Goal: Task Accomplishment & Management: Manage account settings

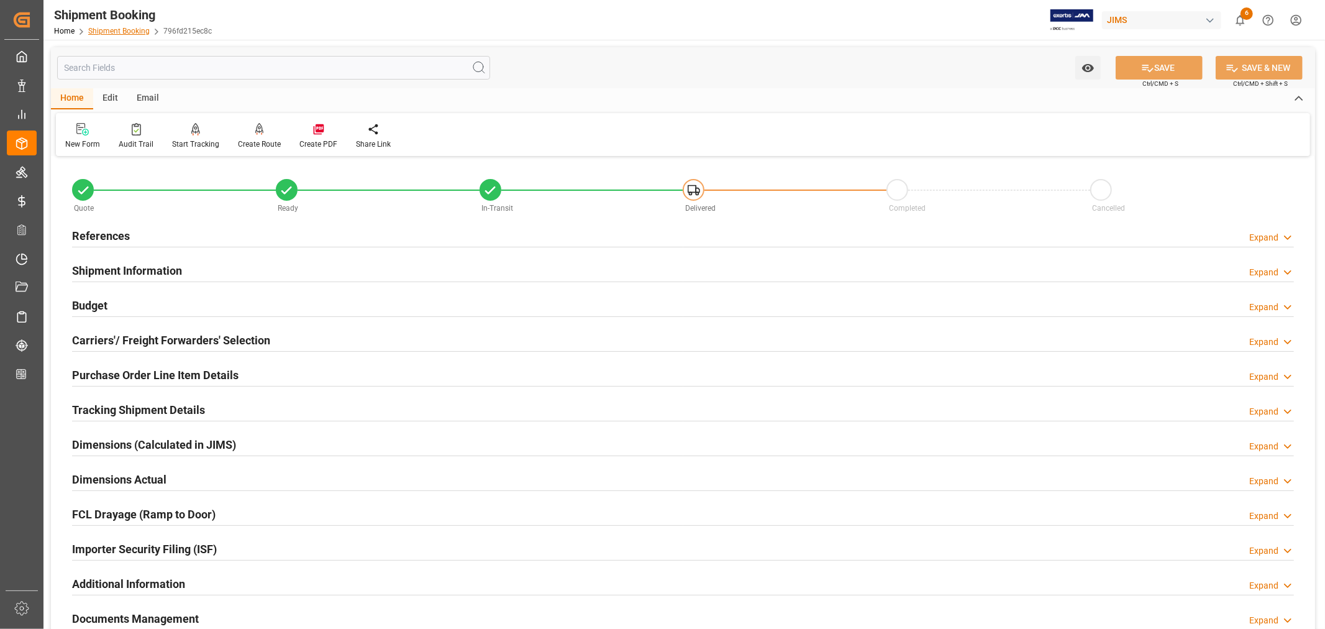
click at [119, 31] on link "Shipment Booking" at bounding box center [118, 31] width 61 height 9
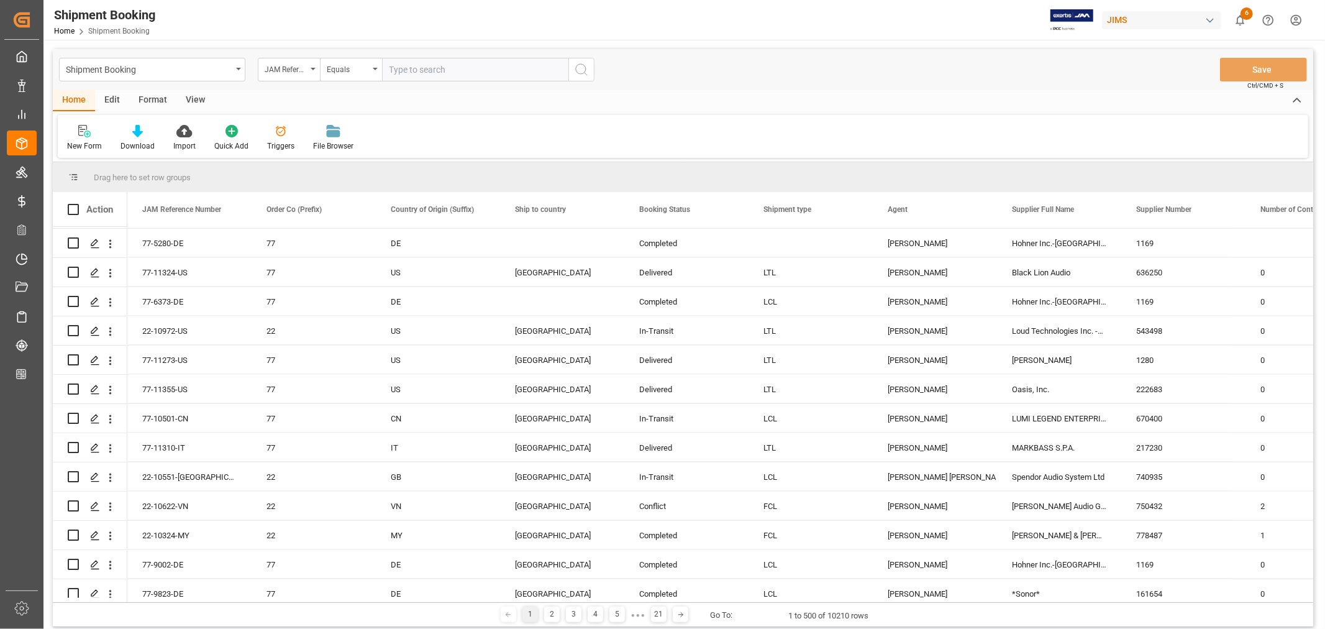
scroll to position [1587, 0]
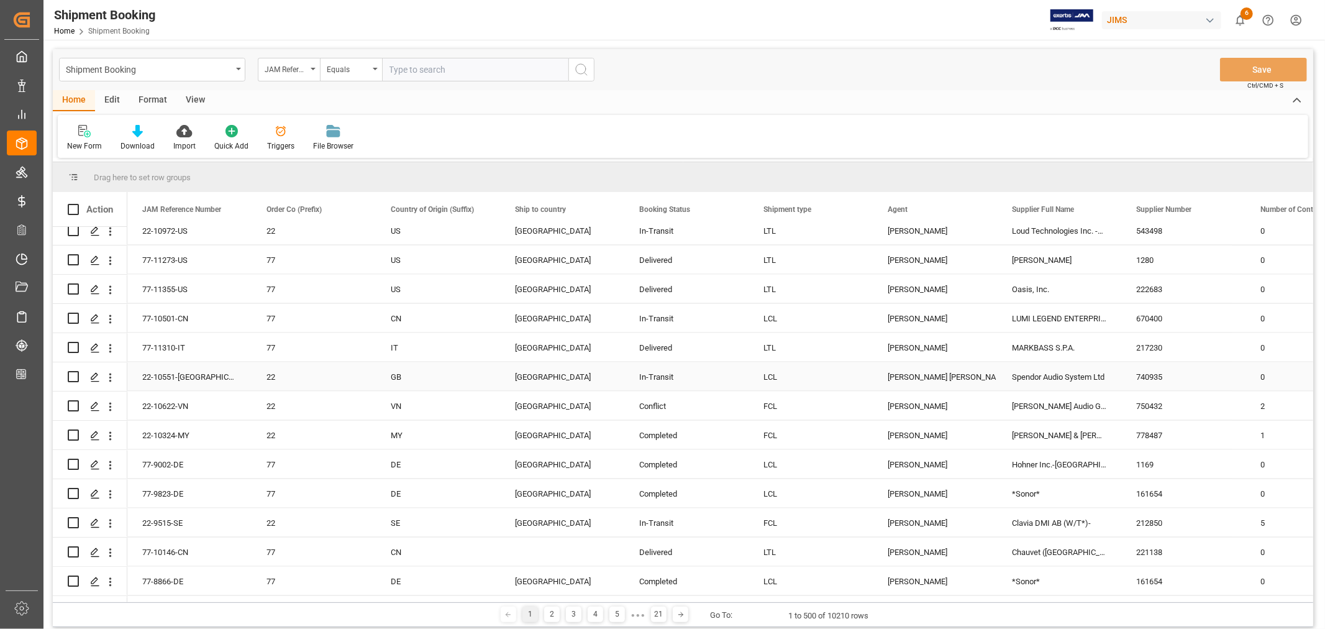
click at [908, 373] on div "[PERSON_NAME] [PERSON_NAME]" at bounding box center [935, 377] width 94 height 29
click at [978, 207] on span at bounding box center [976, 209] width 11 height 11
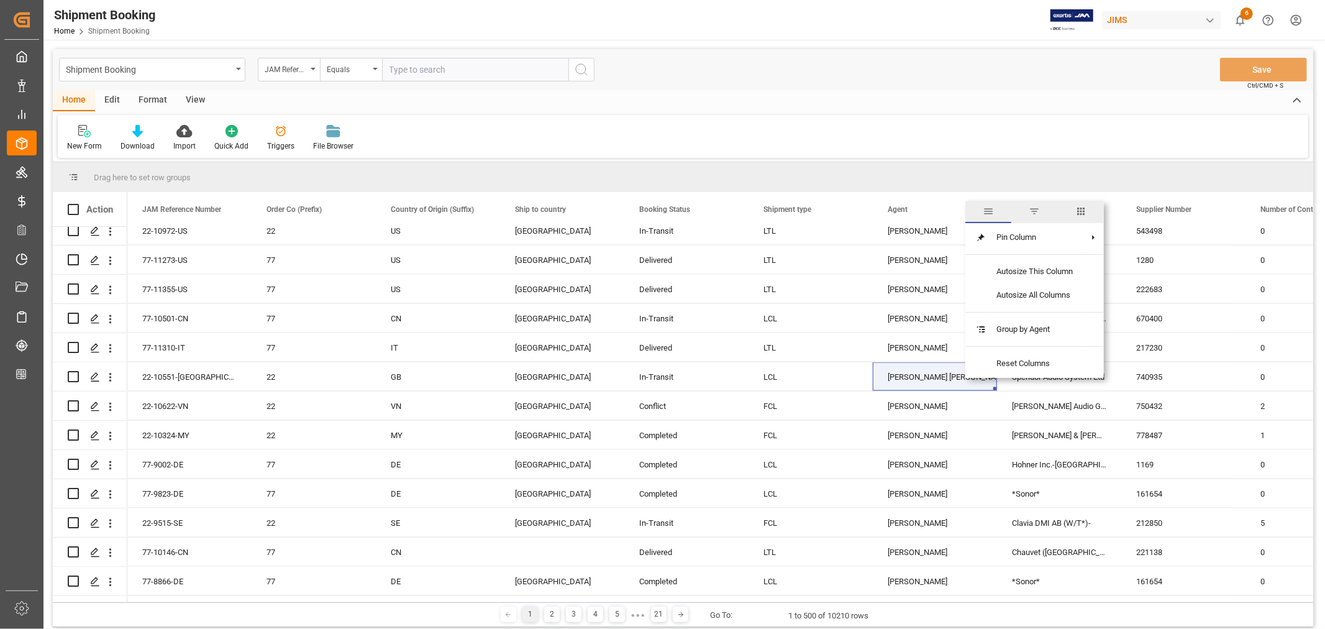
click at [1036, 212] on span "filter" at bounding box center [1034, 211] width 11 height 11
type input "[PERSON_NAME] [PERSON_NAME]"
click at [1053, 313] on button "Apply" at bounding box center [1049, 315] width 23 height 12
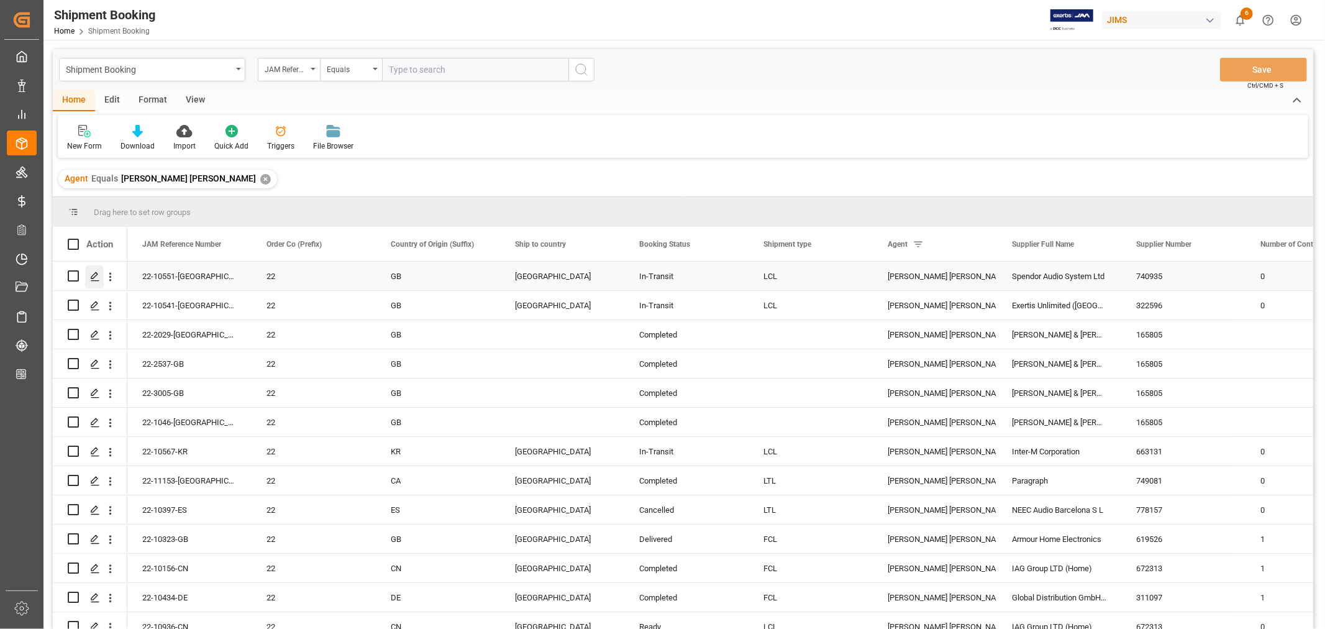
click at [96, 274] on icon "Press SPACE to select this row." at bounding box center [95, 276] width 10 height 10
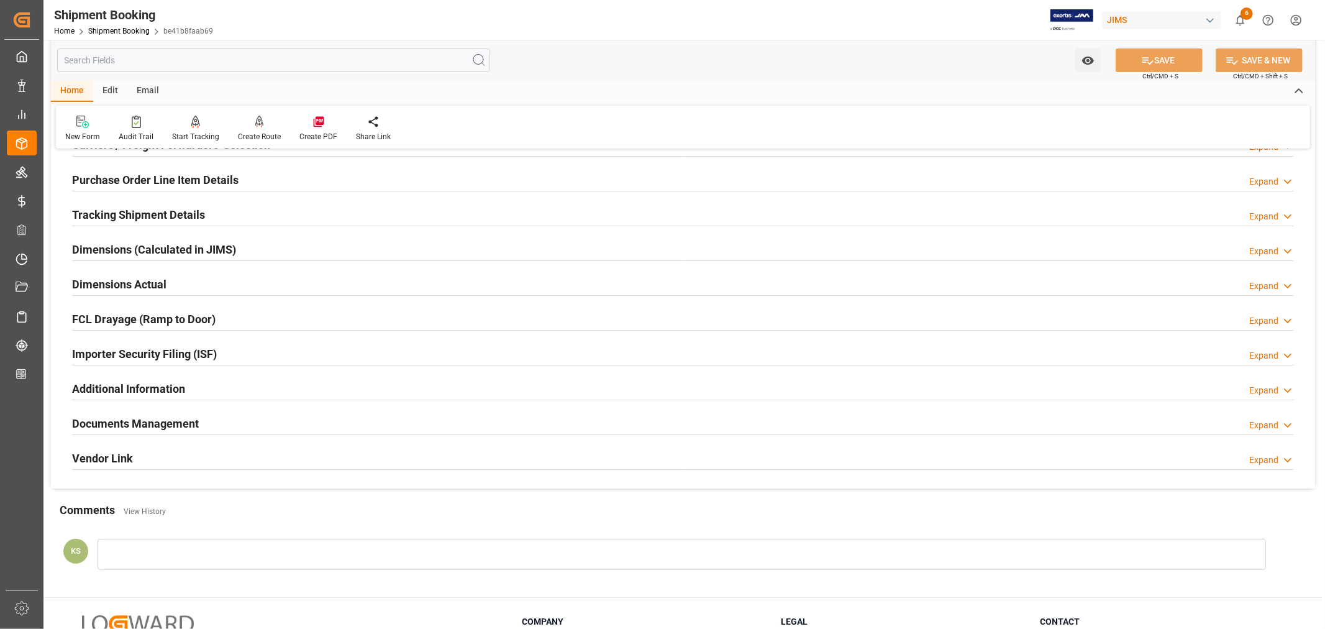
scroll to position [276, 0]
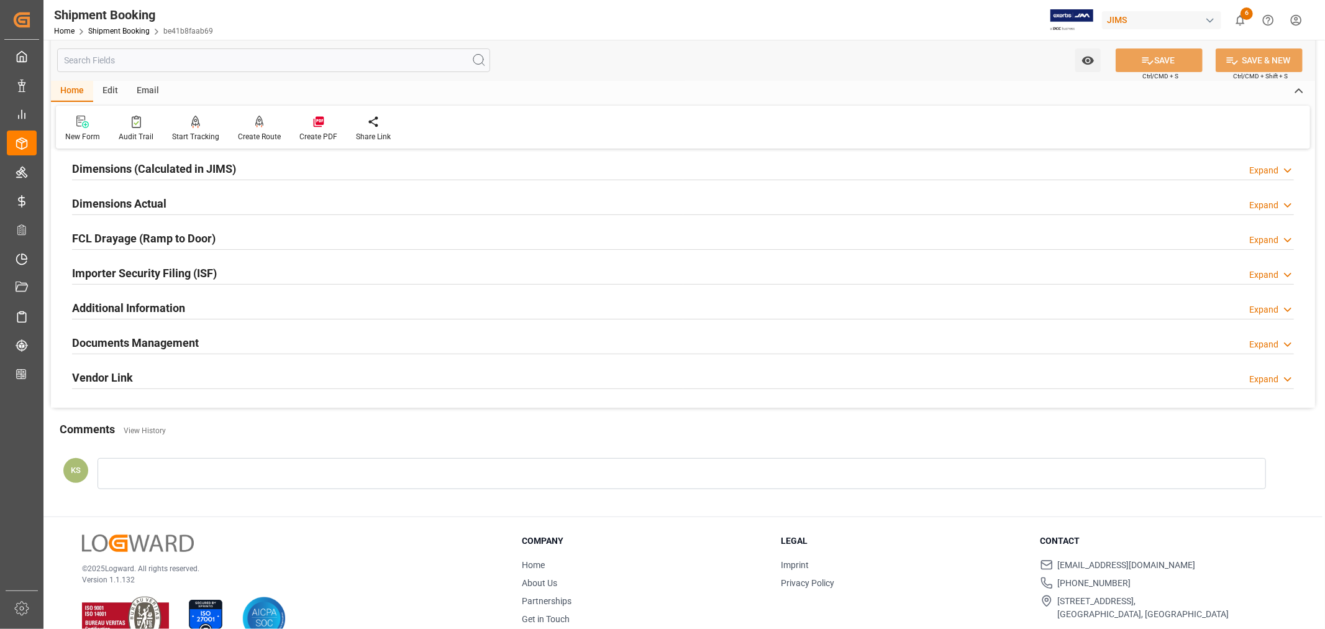
click at [326, 340] on div "Documents Management Expand" at bounding box center [683, 342] width 1222 height 24
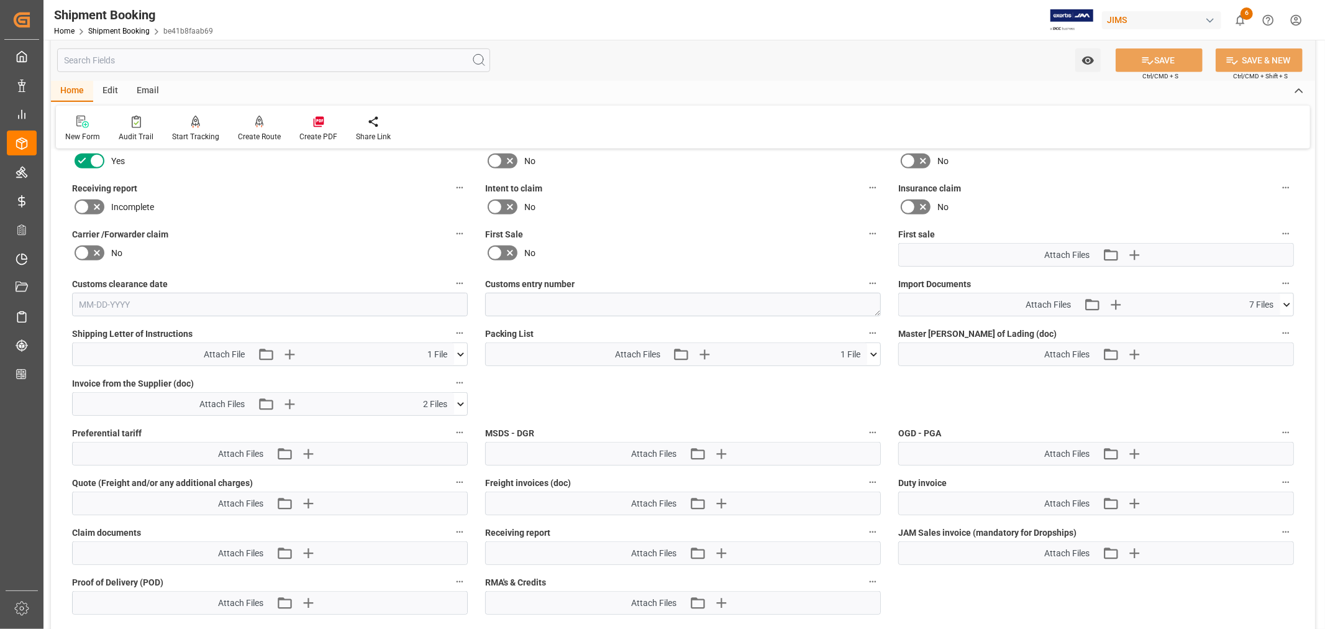
scroll to position [621, 0]
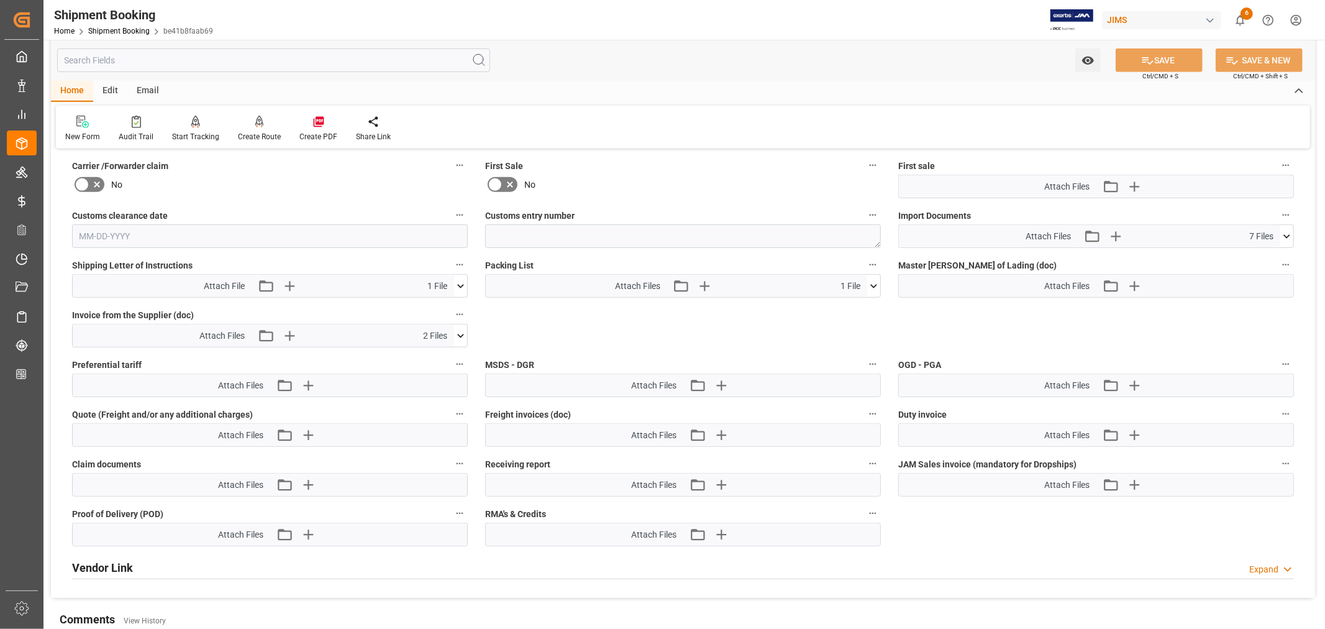
click at [1287, 234] on icon at bounding box center [1286, 236] width 7 height 4
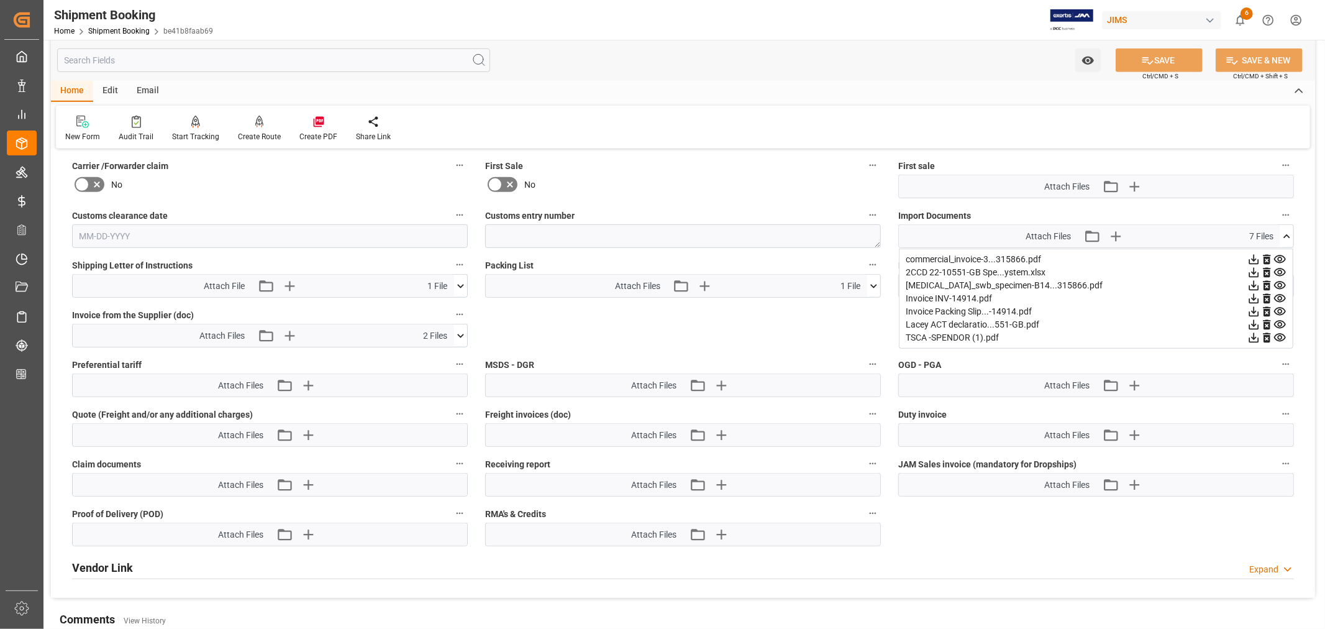
click at [1250, 270] on icon at bounding box center [1254, 273] width 10 height 10
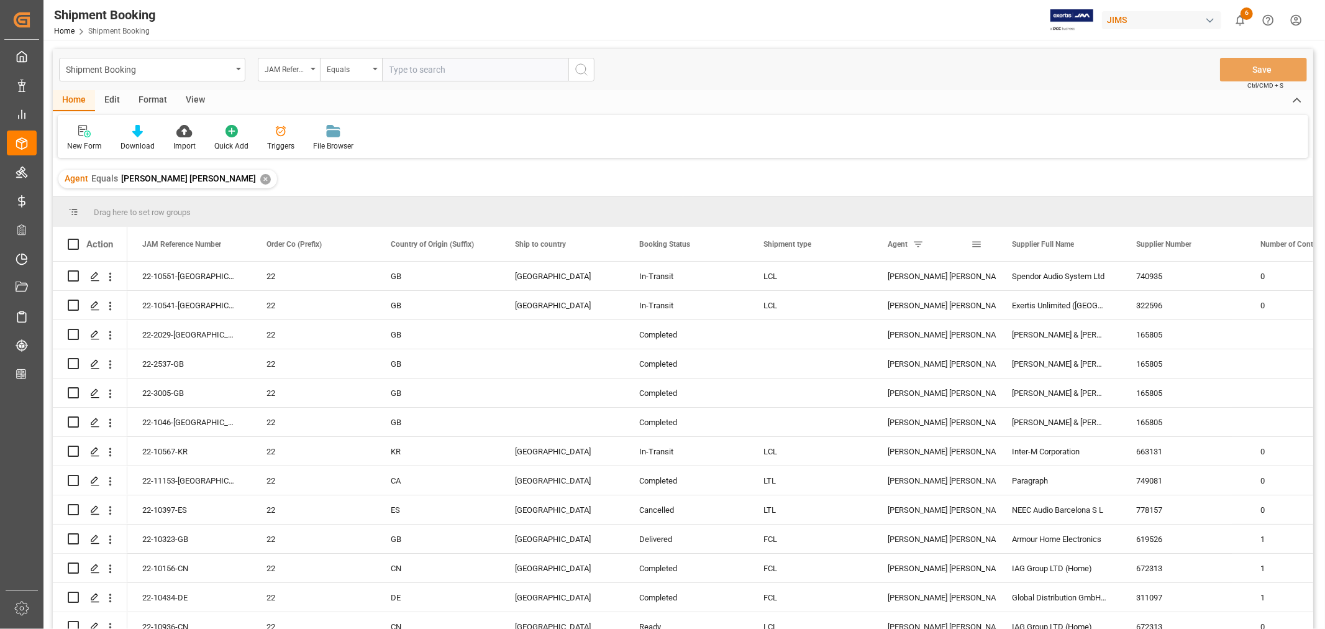
click at [917, 246] on span at bounding box center [917, 244] width 11 height 11
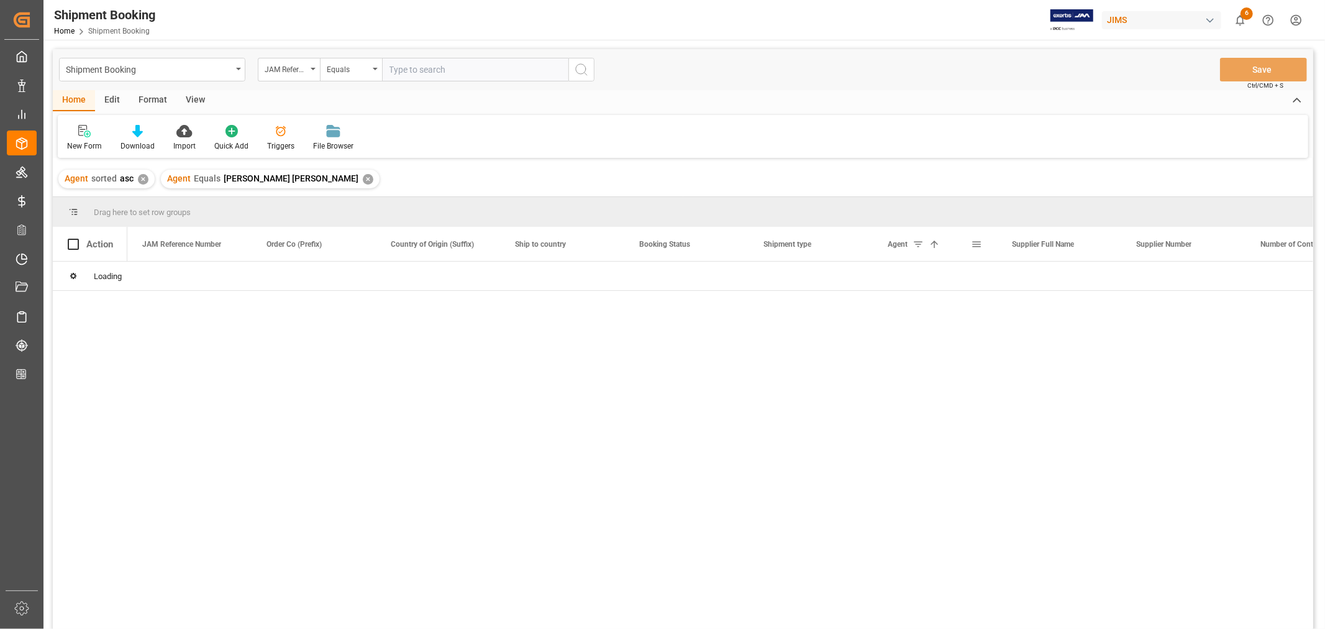
click at [973, 244] on span at bounding box center [976, 244] width 11 height 11
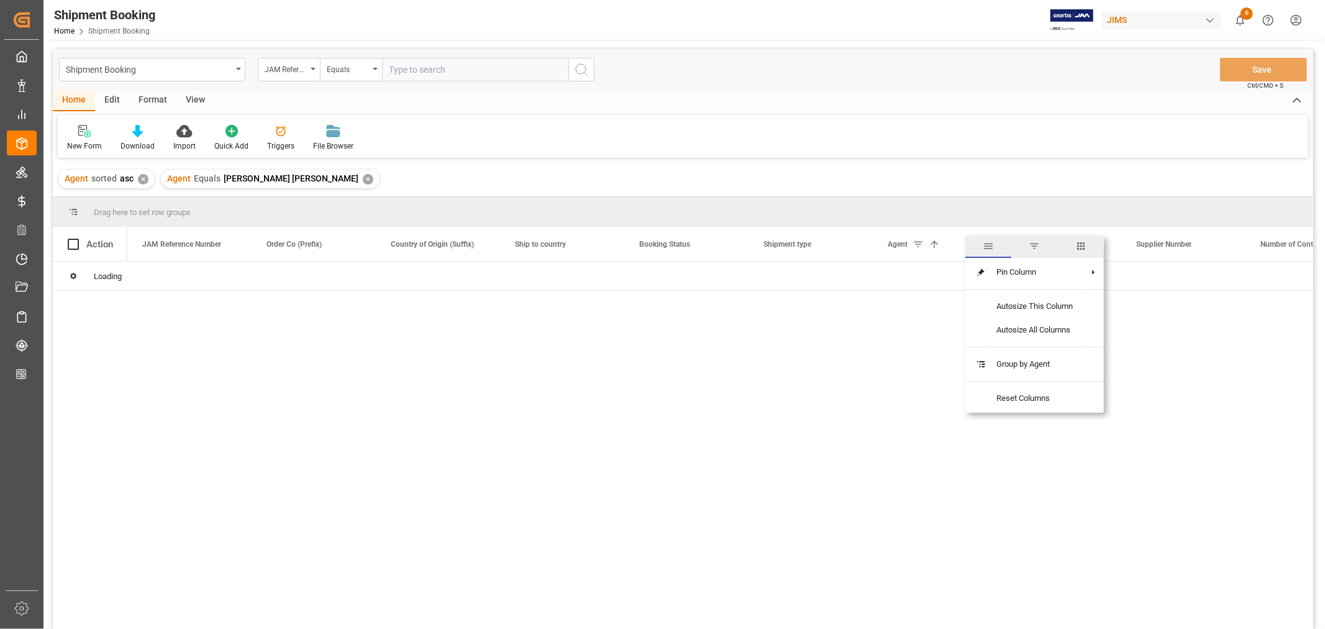
click at [1036, 244] on span "filter" at bounding box center [1034, 245] width 11 height 11
click at [982, 300] on input "[PERSON_NAME] [PERSON_NAME]" at bounding box center [1034, 311] width 122 height 25
click at [1052, 306] on input "[PERSON_NAME] [PERSON_NAME]" at bounding box center [1034, 311] width 122 height 25
click at [1087, 304] on input "[PERSON_NAME] [PERSON_NAME]" at bounding box center [1034, 311] width 122 height 25
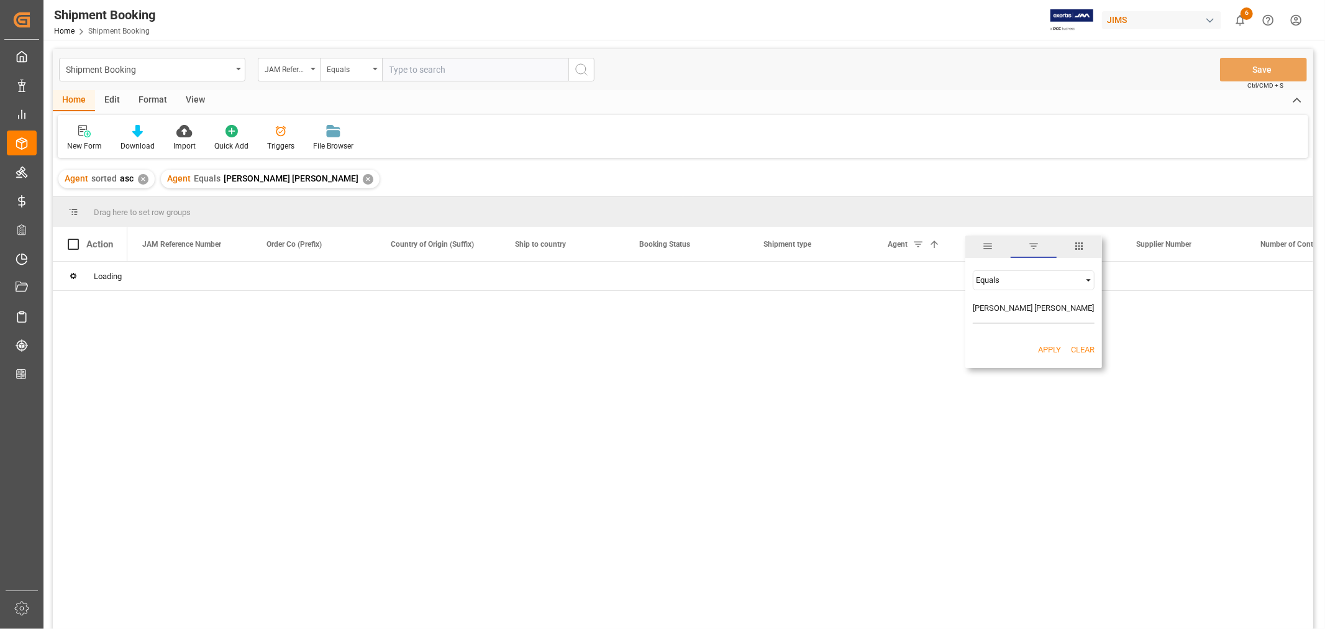
click at [1088, 276] on span "Filtering operator" at bounding box center [1088, 280] width 11 height 11
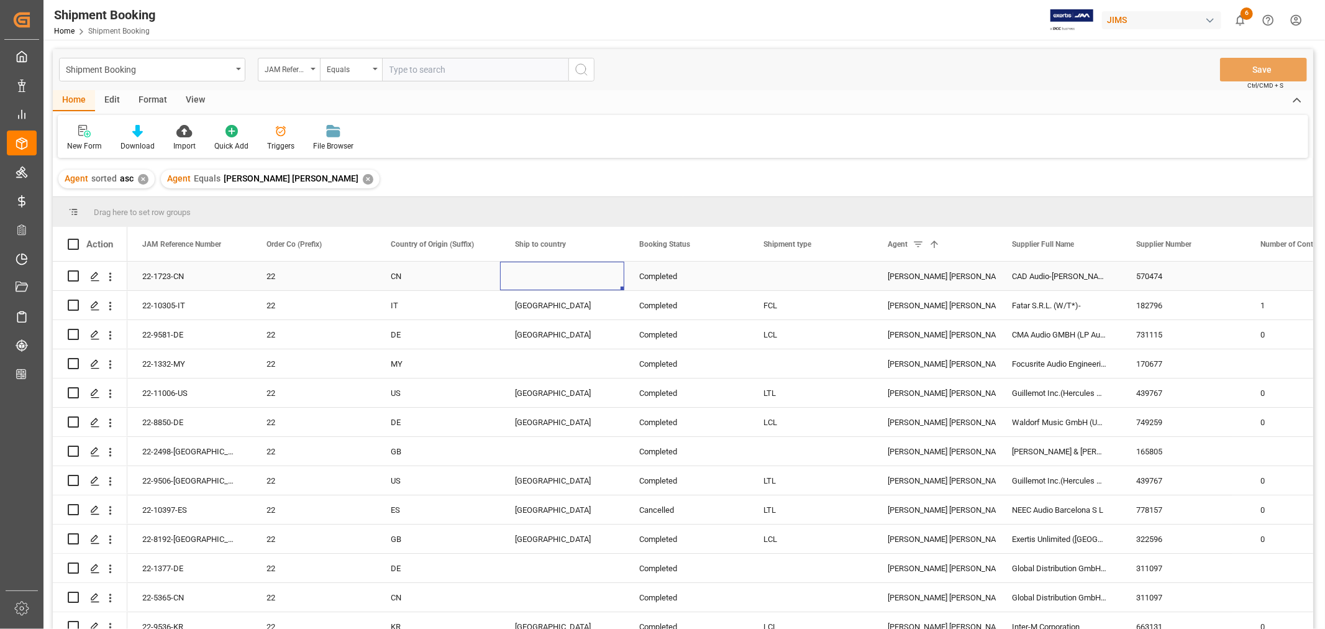
click at [935, 275] on div "[PERSON_NAME] [PERSON_NAME]" at bounding box center [935, 276] width 94 height 29
click at [976, 244] on span at bounding box center [976, 244] width 11 height 11
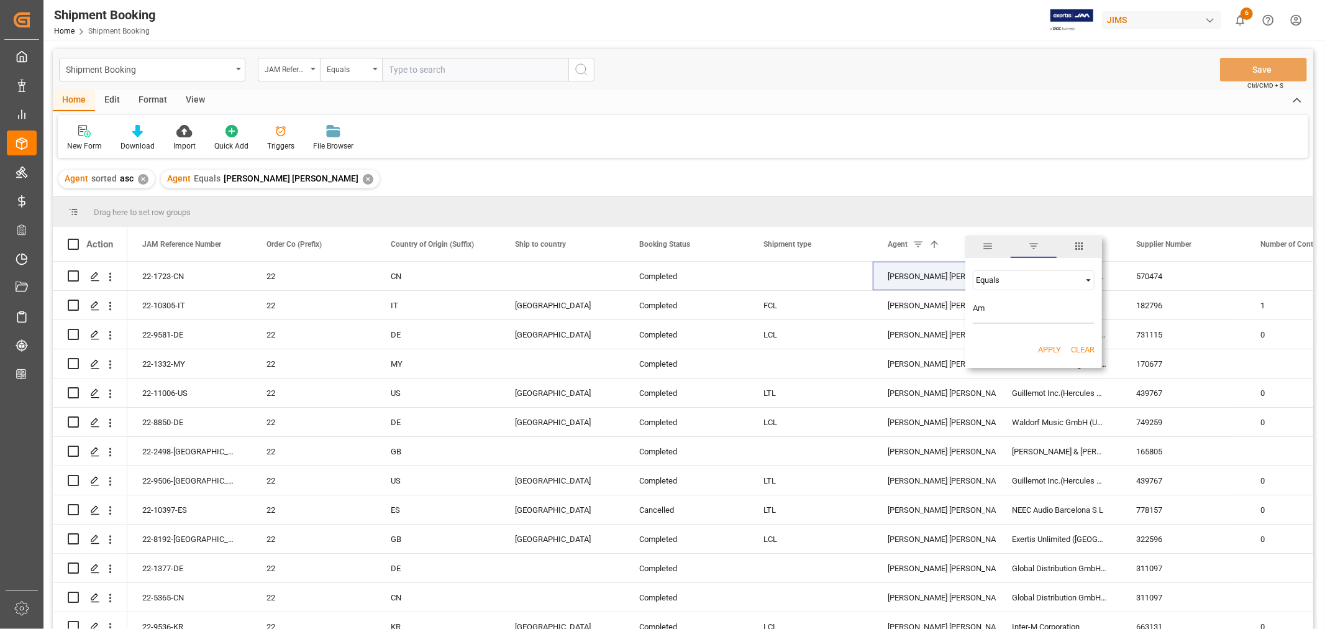
type input "A"
type input "[PERSON_NAME]"
click at [1052, 346] on button "Apply" at bounding box center [1049, 350] width 23 height 12
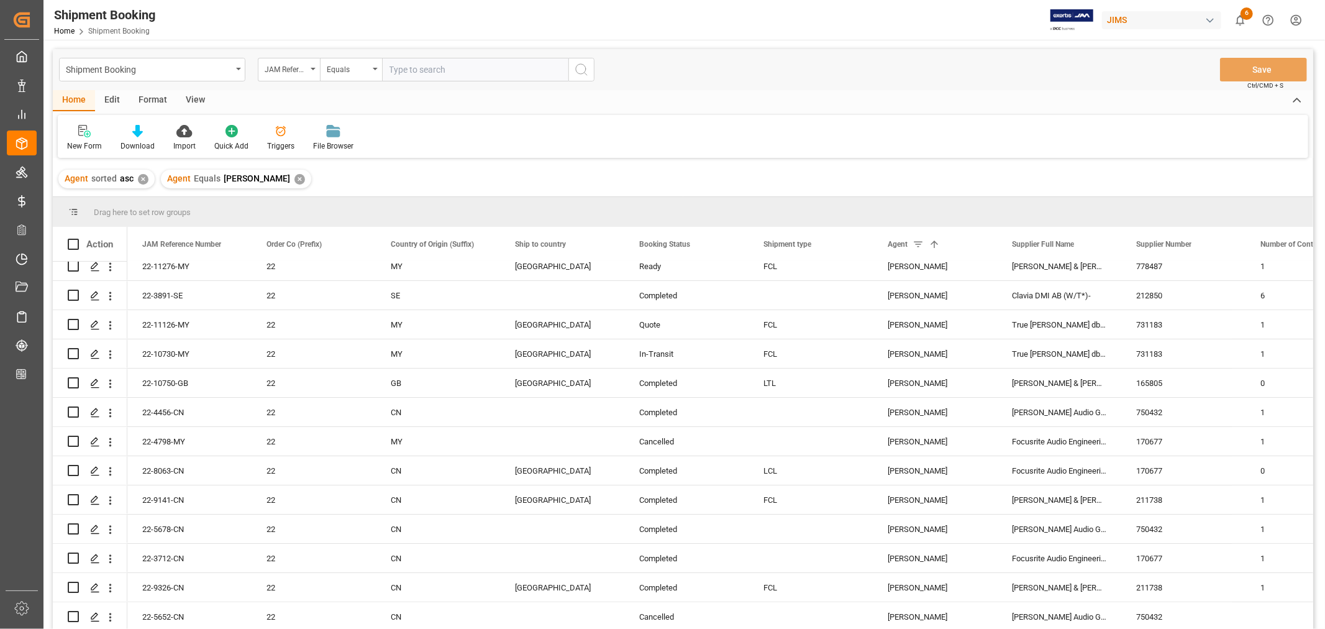
scroll to position [207, 0]
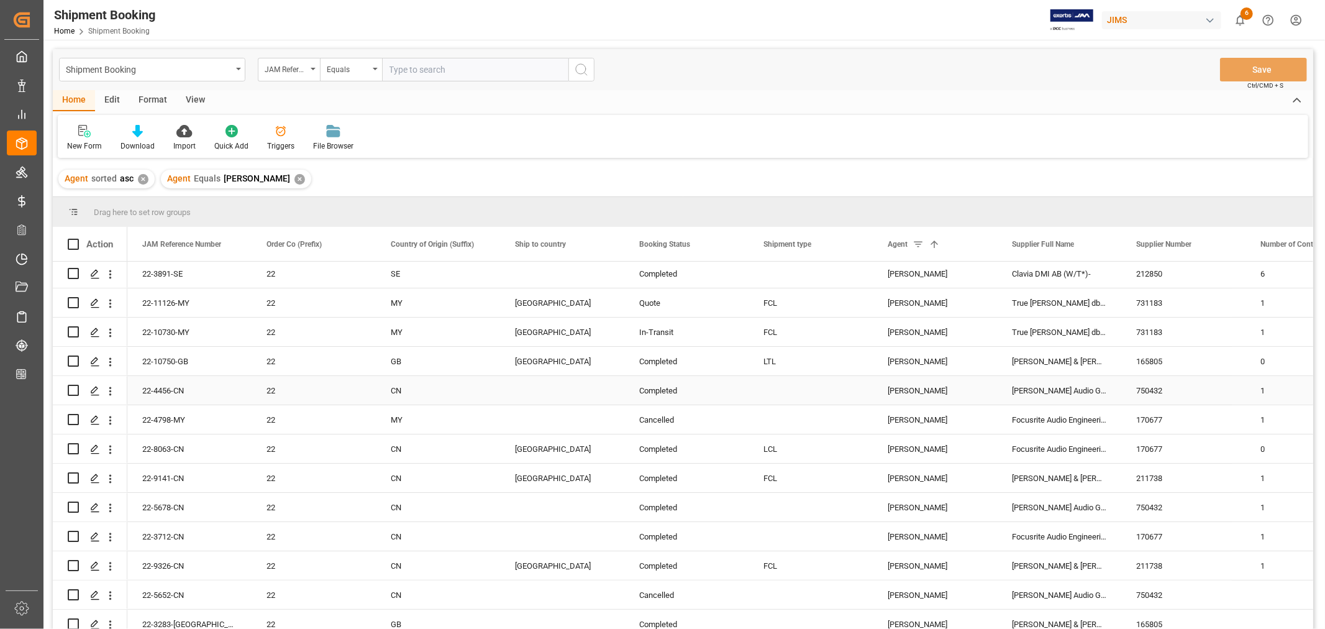
click at [1033, 388] on div "[PERSON_NAME] Audio GmbH" at bounding box center [1059, 390] width 124 height 29
click at [1101, 245] on span at bounding box center [1100, 244] width 11 height 11
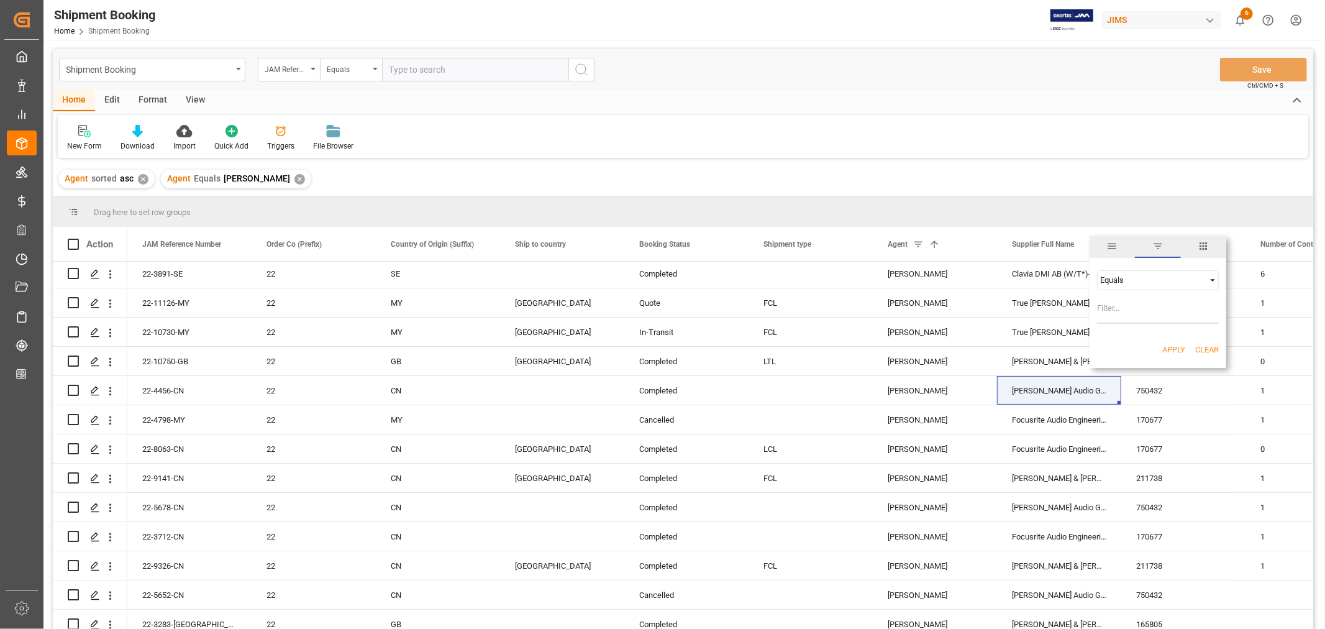
click at [1129, 309] on input "Filter Value" at bounding box center [1158, 311] width 122 height 25
type input "[PERSON_NAME] Audio GmbH"
click at [1176, 346] on button "Apply" at bounding box center [1173, 350] width 23 height 12
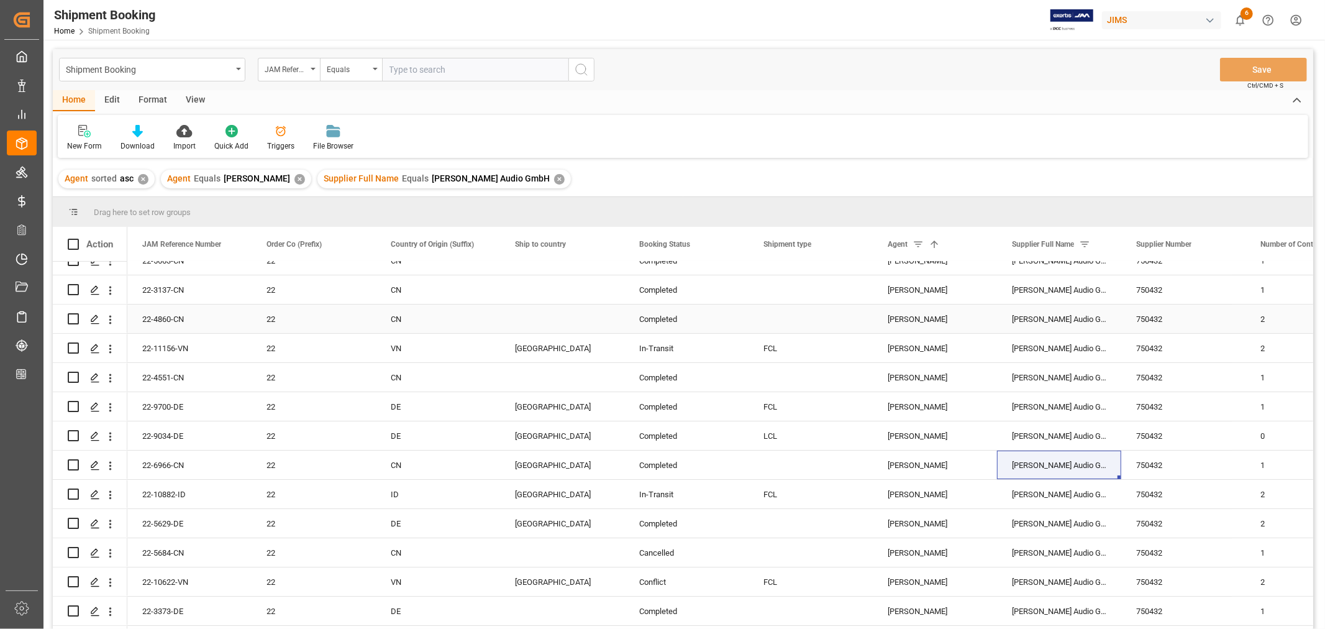
scroll to position [138, 0]
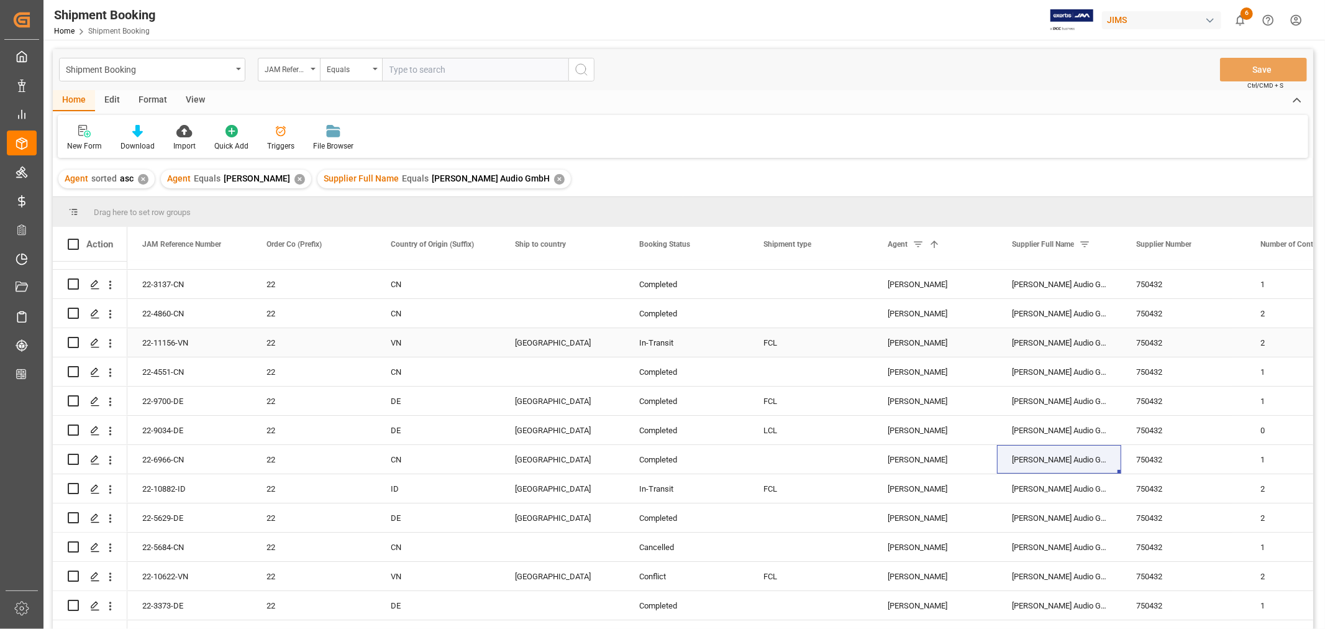
click at [163, 344] on div "22-11156-VN" at bounding box center [189, 342] width 124 height 29
click at [166, 570] on div "22-10622-VN" at bounding box center [189, 576] width 124 height 29
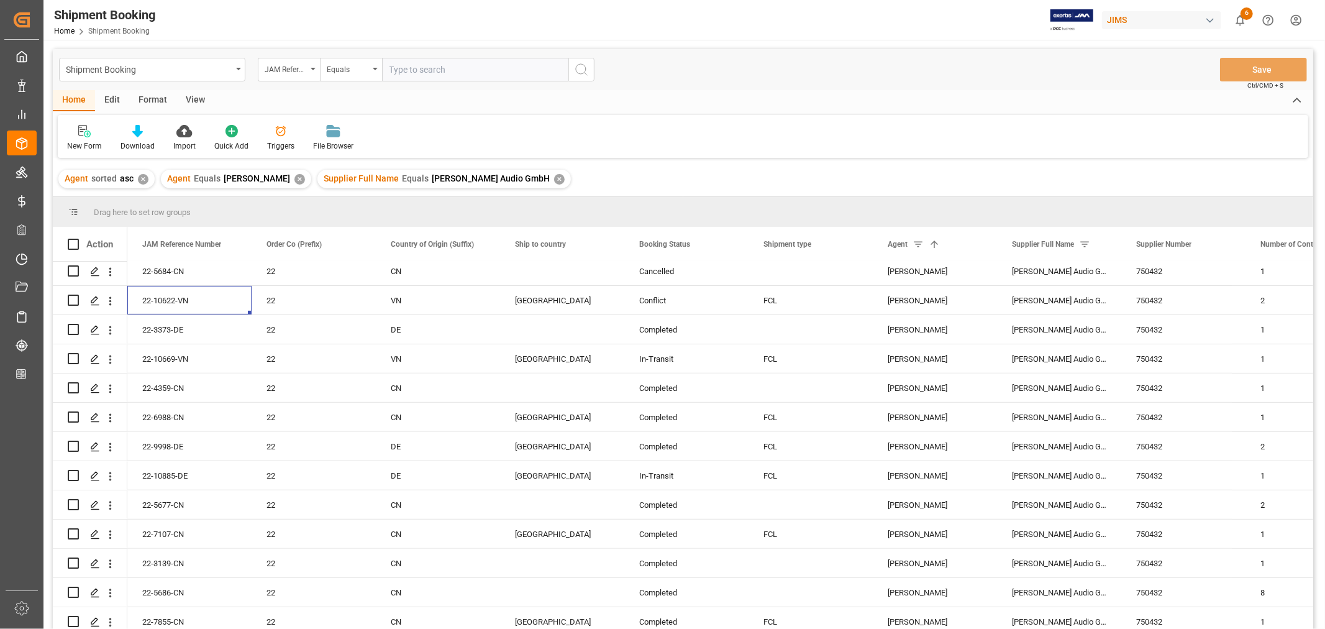
scroll to position [345, 0]
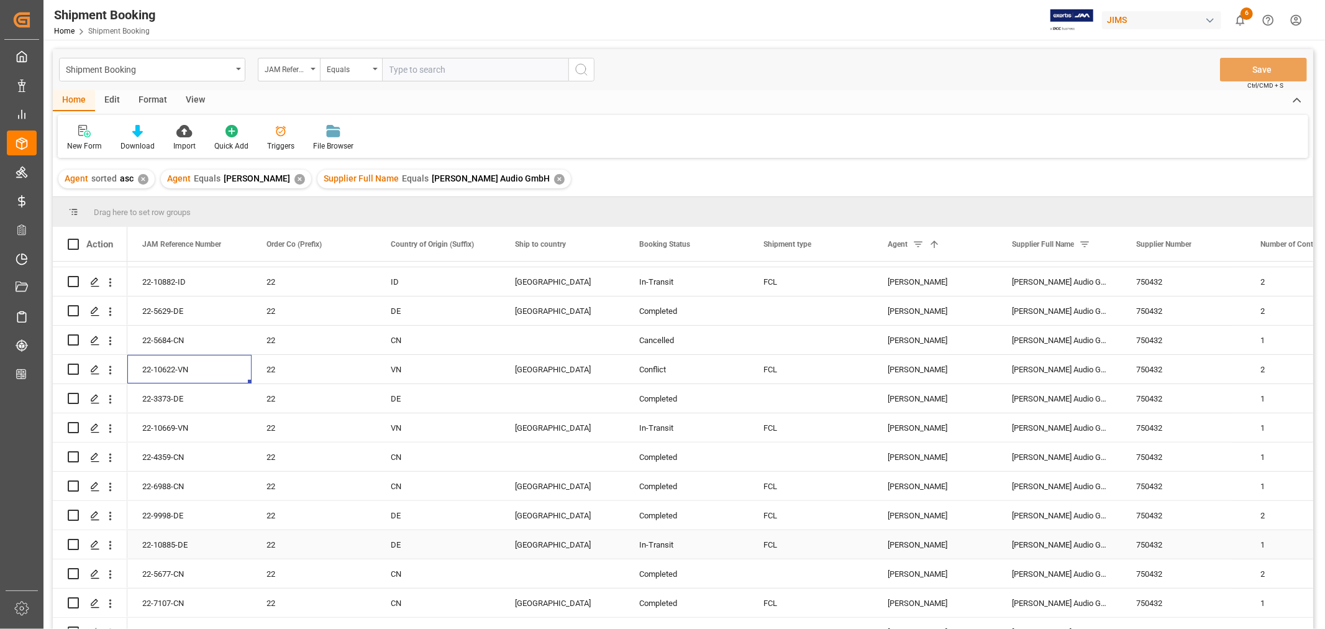
click at [175, 542] on div "22-10885-DE" at bounding box center [189, 544] width 124 height 29
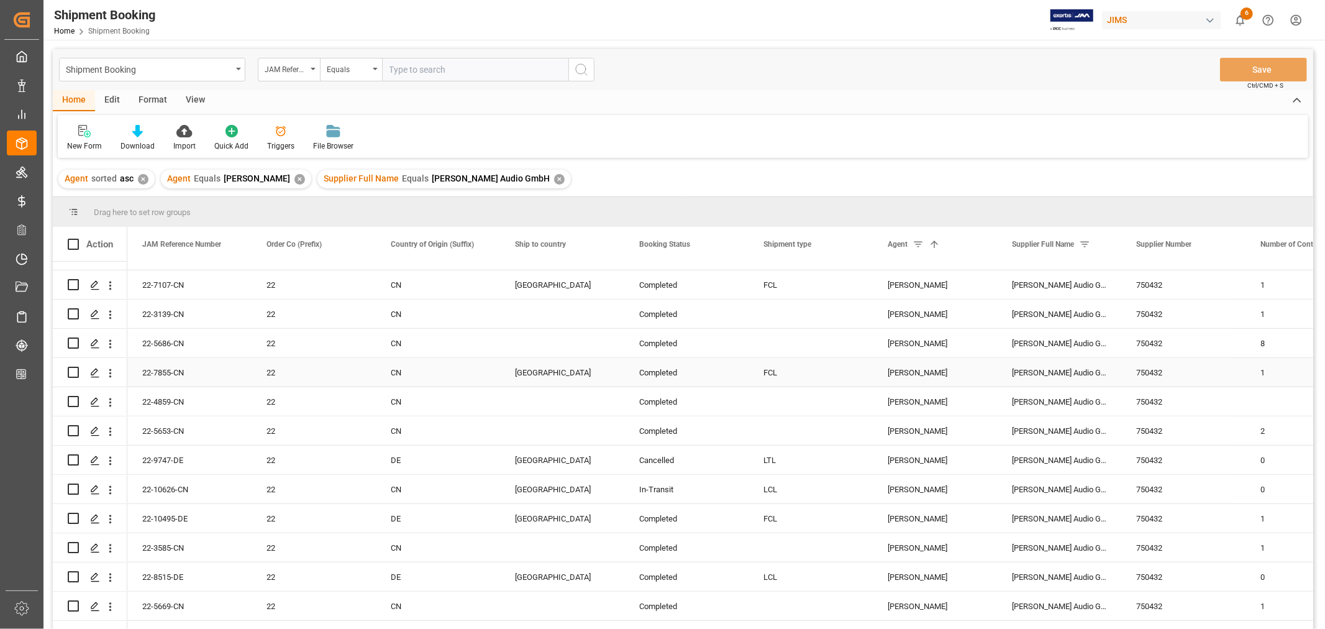
scroll to position [690, 0]
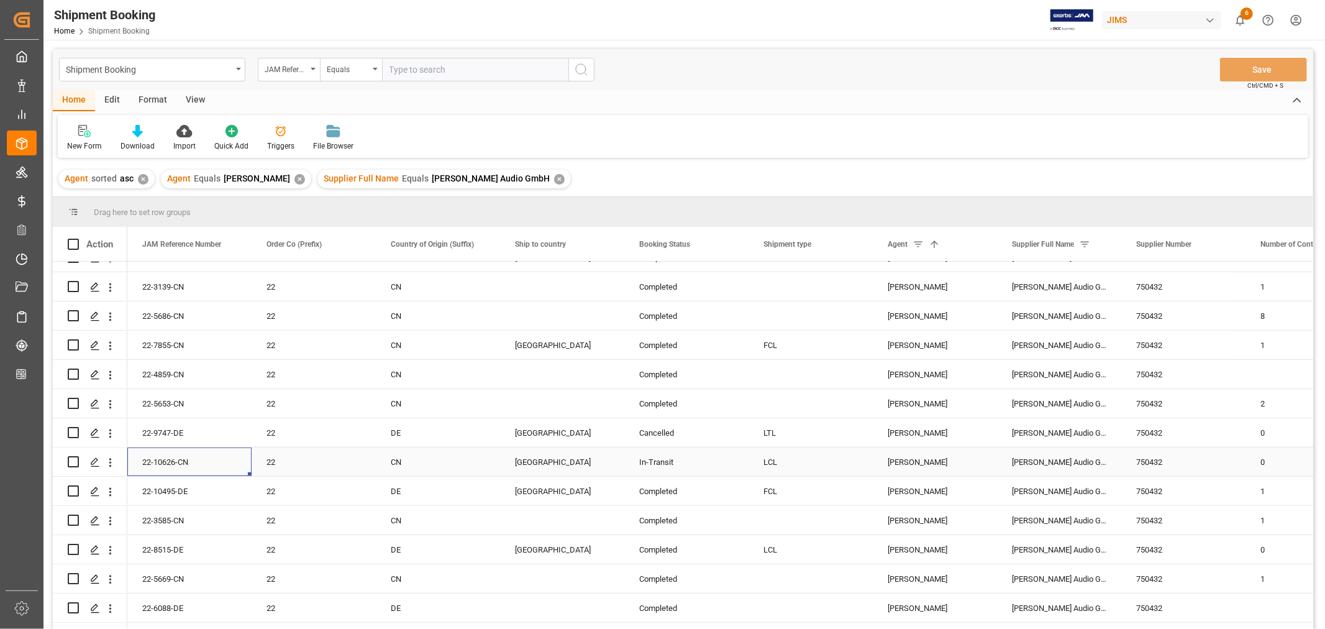
click at [168, 458] on div "22-10626-CN" at bounding box center [189, 461] width 124 height 29
click at [178, 489] on div "22-10495-DE" at bounding box center [189, 490] width 124 height 29
click at [93, 491] on icon "Press SPACE to select this row." at bounding box center [95, 491] width 10 height 10
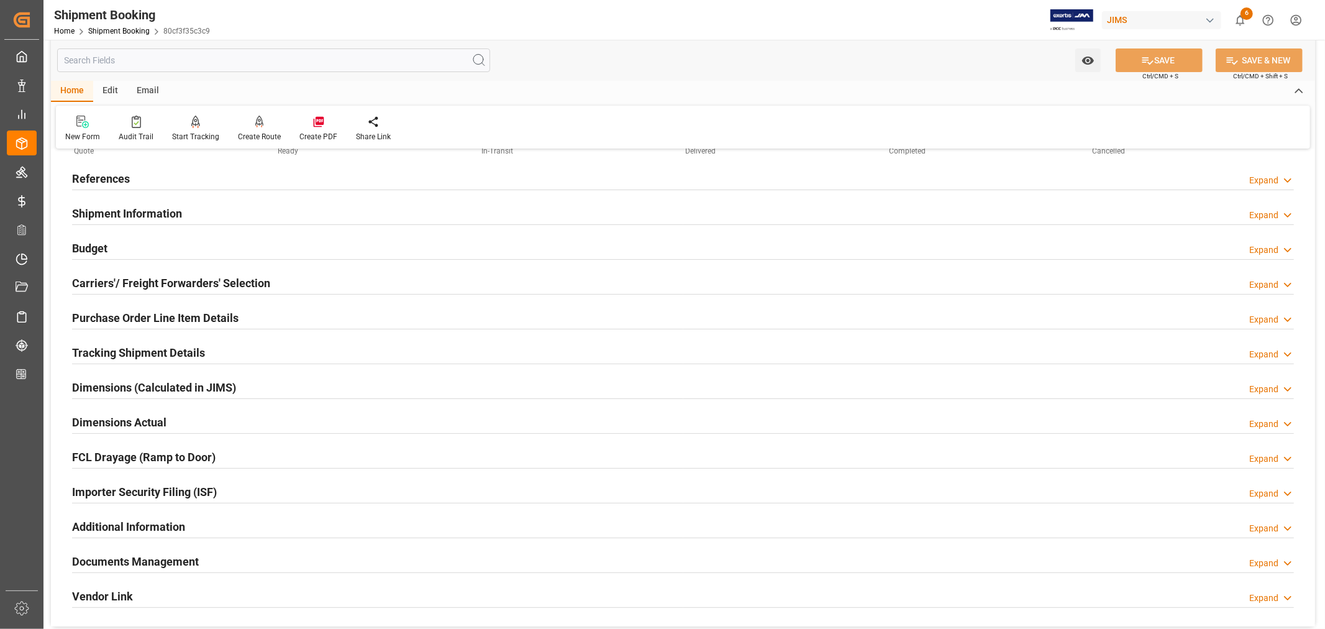
scroll to position [207, 0]
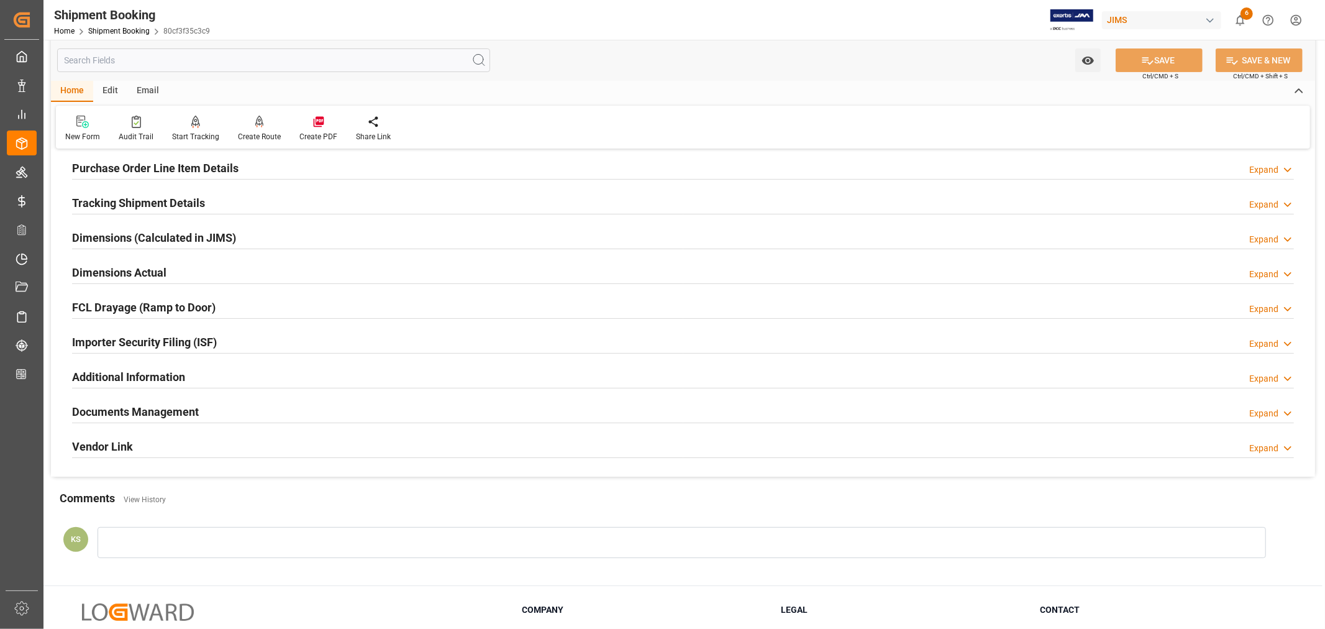
click at [227, 410] on div "Documents Management Expand" at bounding box center [683, 411] width 1222 height 24
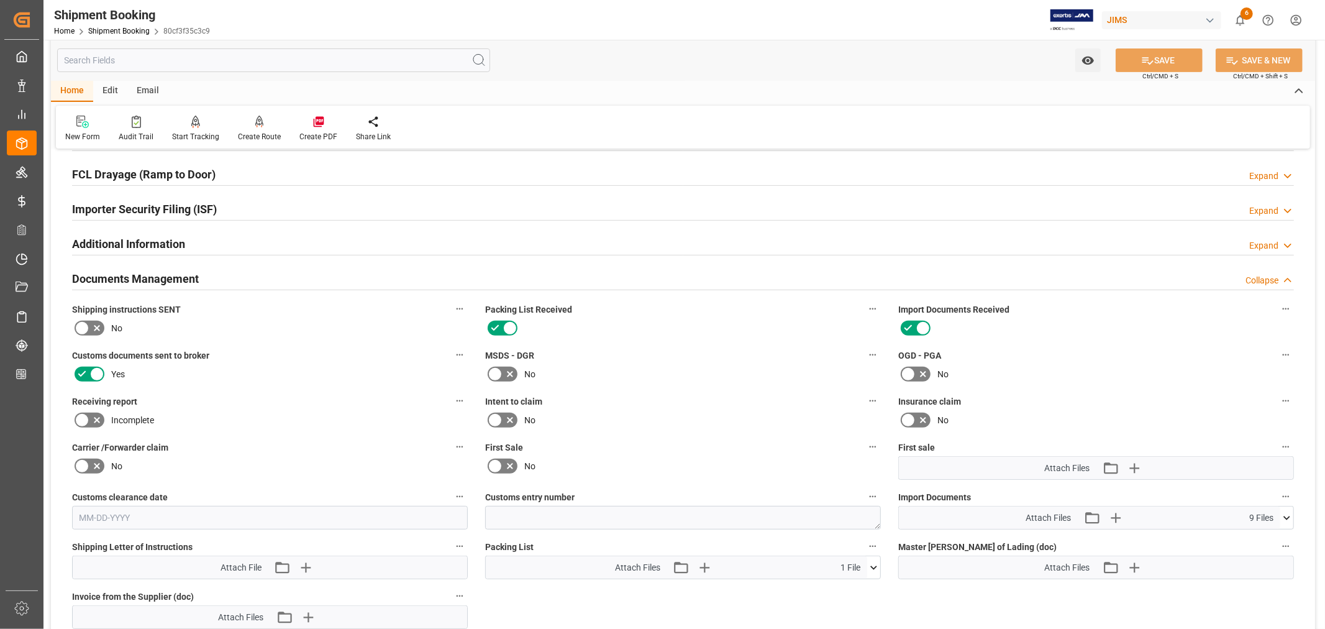
scroll to position [414, 0]
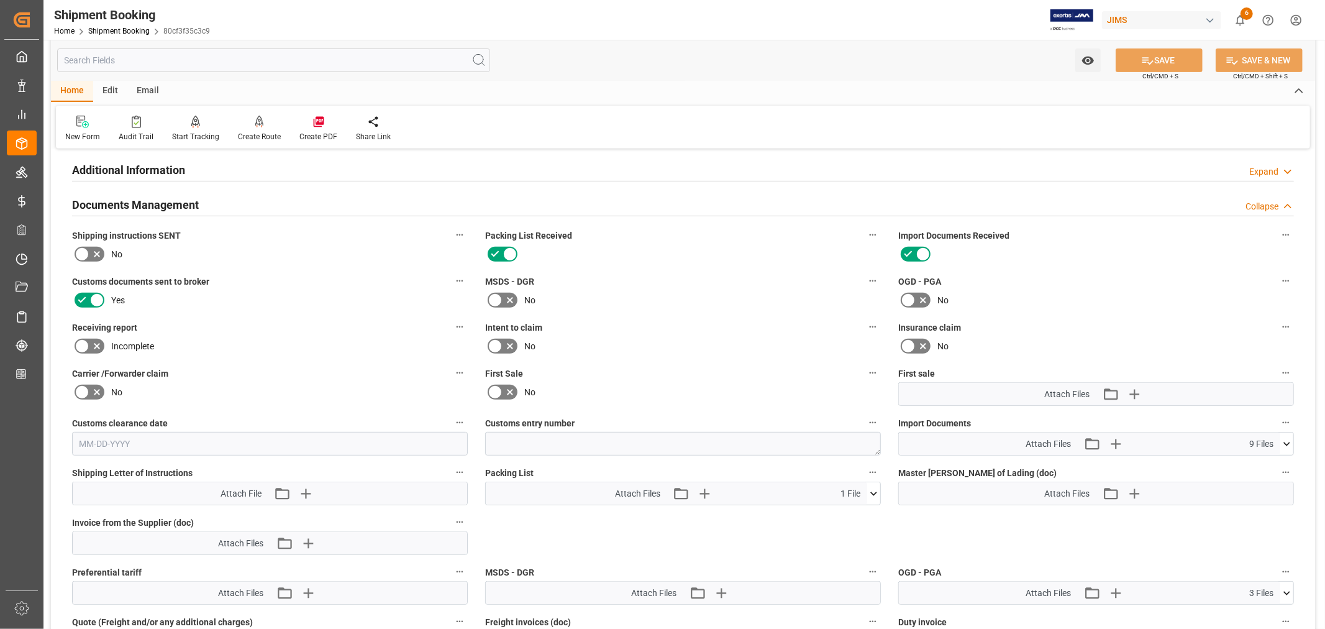
click at [1286, 442] on icon at bounding box center [1286, 444] width 7 height 4
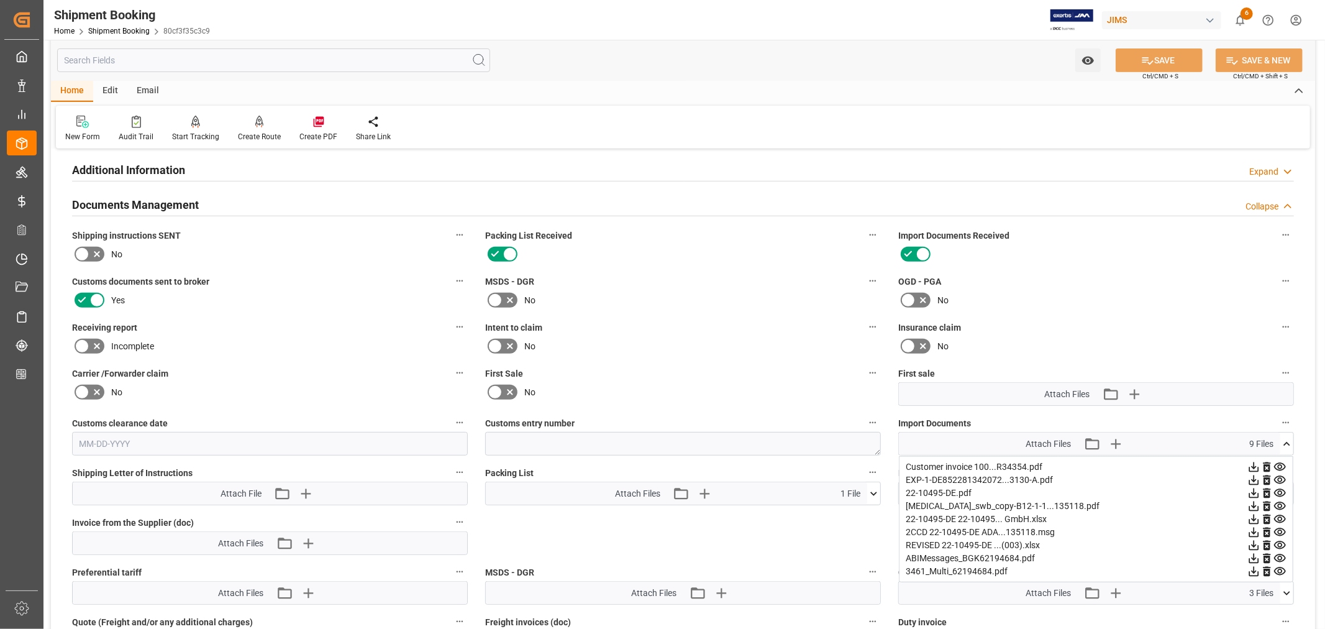
click at [1252, 519] on icon at bounding box center [1253, 518] width 13 height 13
click at [121, 30] on link "Shipment Booking" at bounding box center [118, 31] width 61 height 9
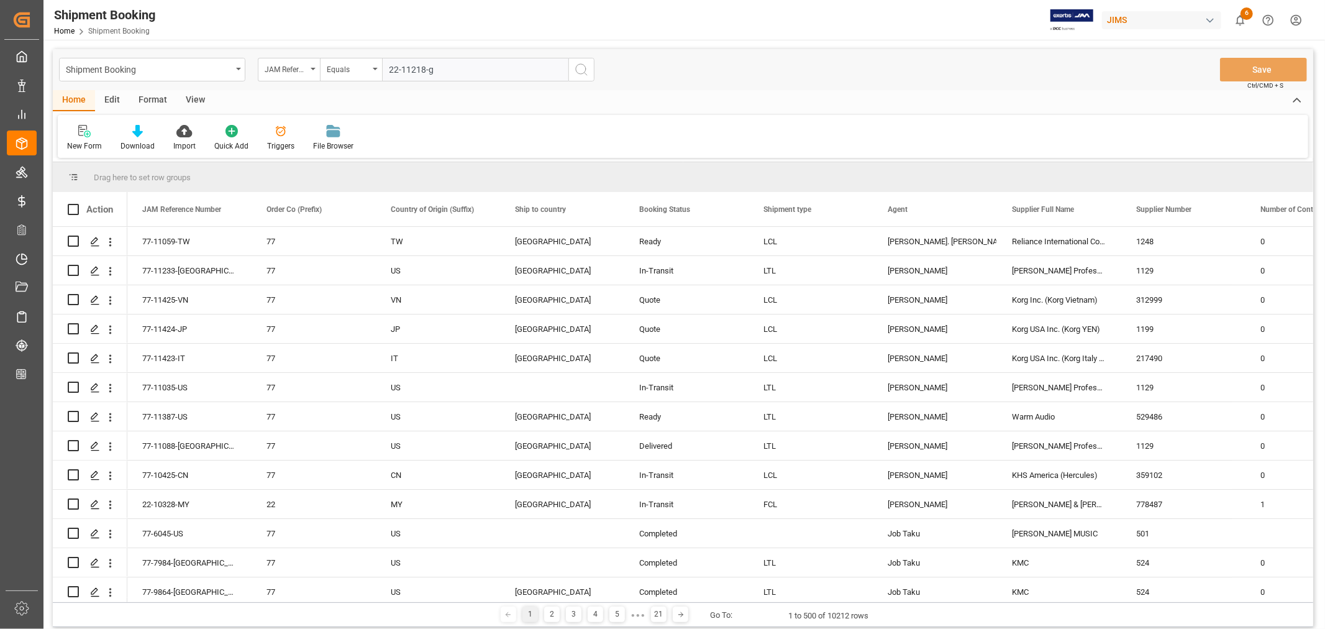
type input "22-11218-gb"
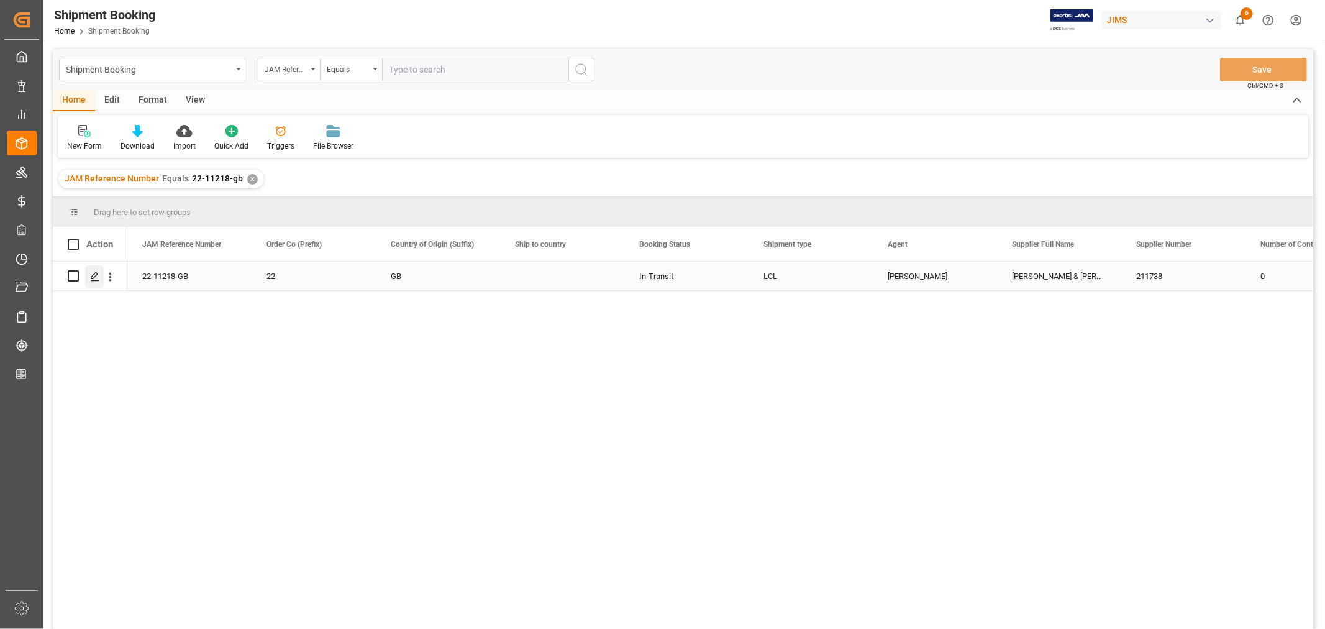
click at [96, 278] on icon "Press SPACE to select this row." at bounding box center [95, 276] width 10 height 10
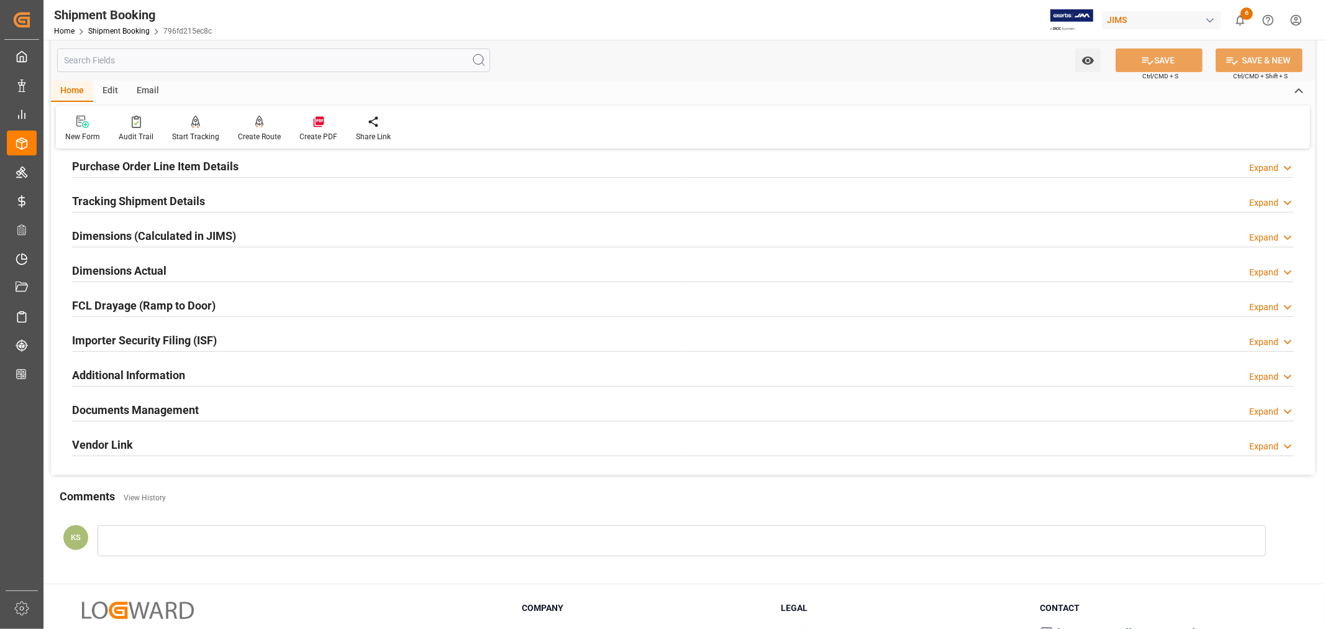
scroll to position [305, 0]
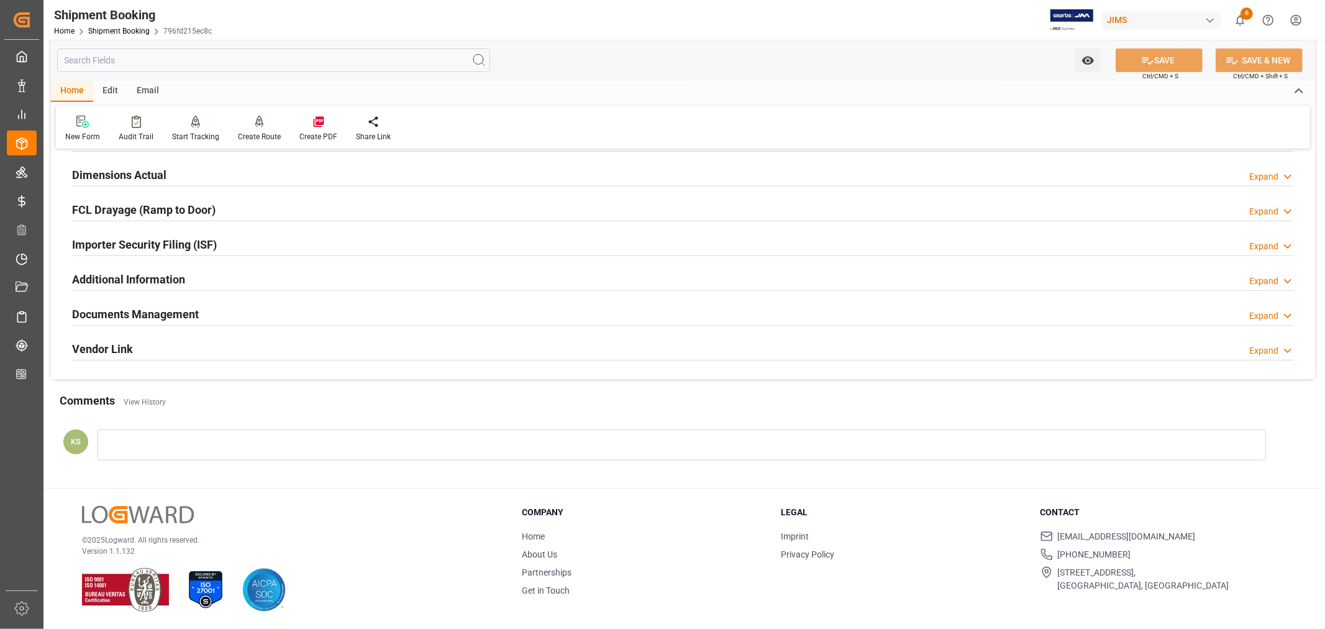
click at [209, 309] on div "Documents Management Expand" at bounding box center [683, 313] width 1222 height 24
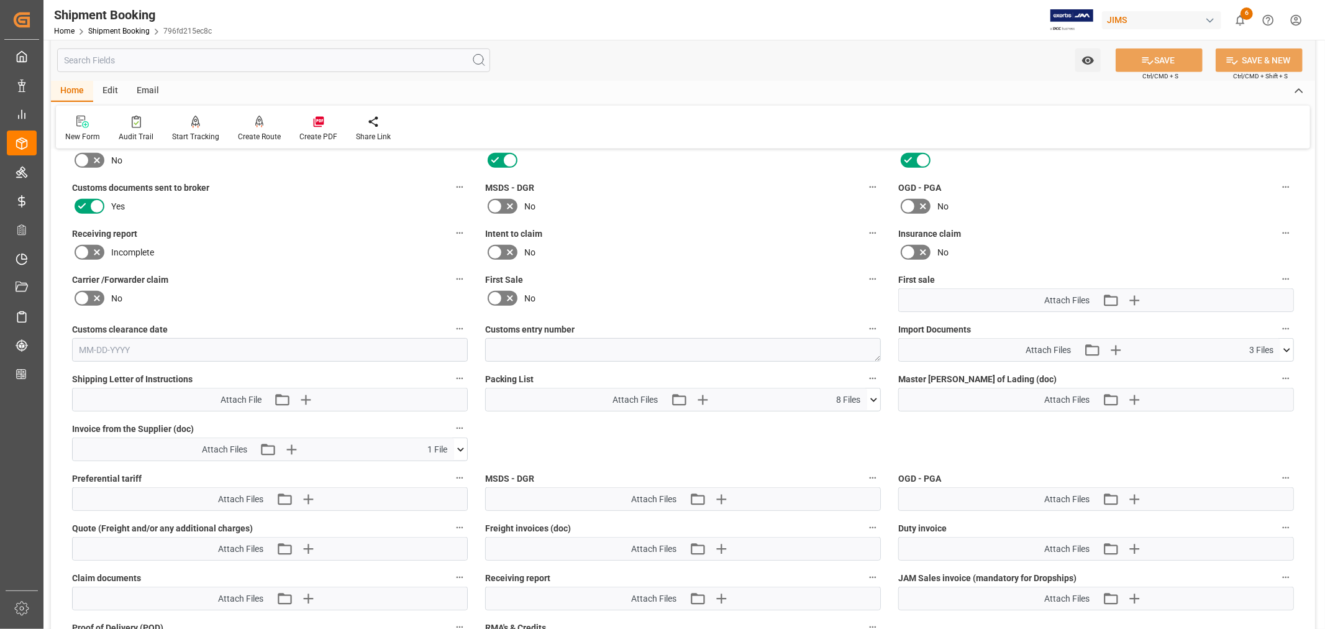
scroll to position [512, 0]
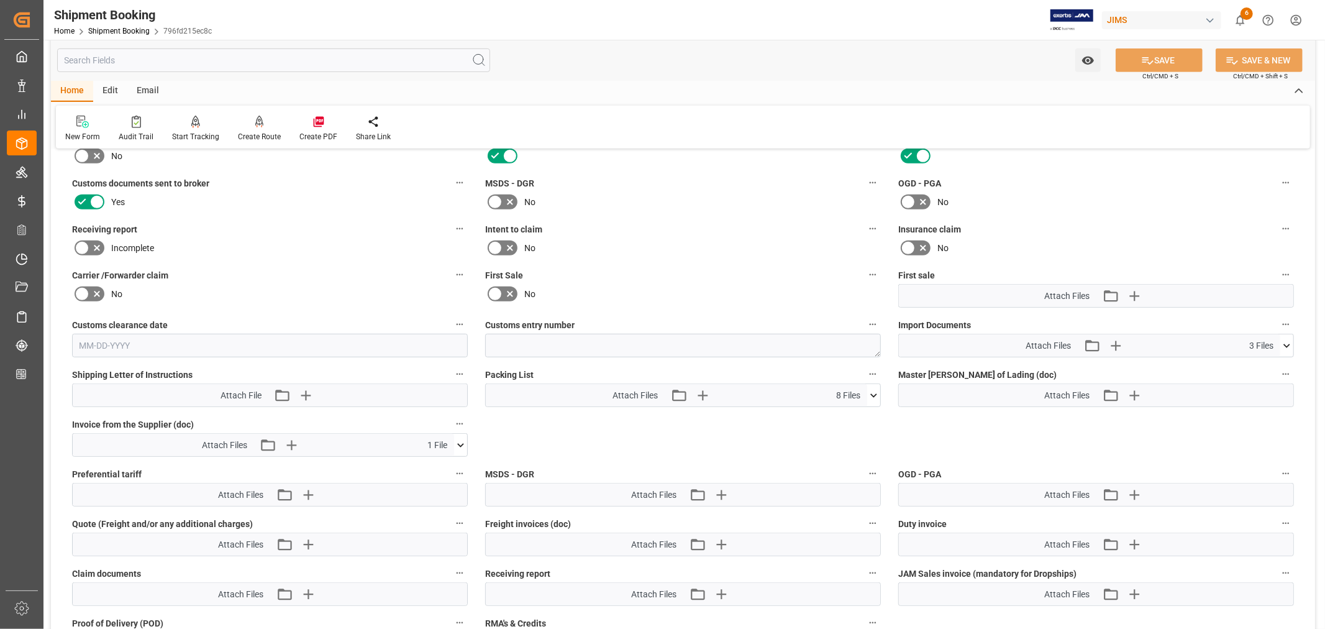
click at [1286, 340] on icon at bounding box center [1286, 345] width 13 height 13
click at [1115, 342] on icon "button" at bounding box center [1115, 346] width 12 height 12
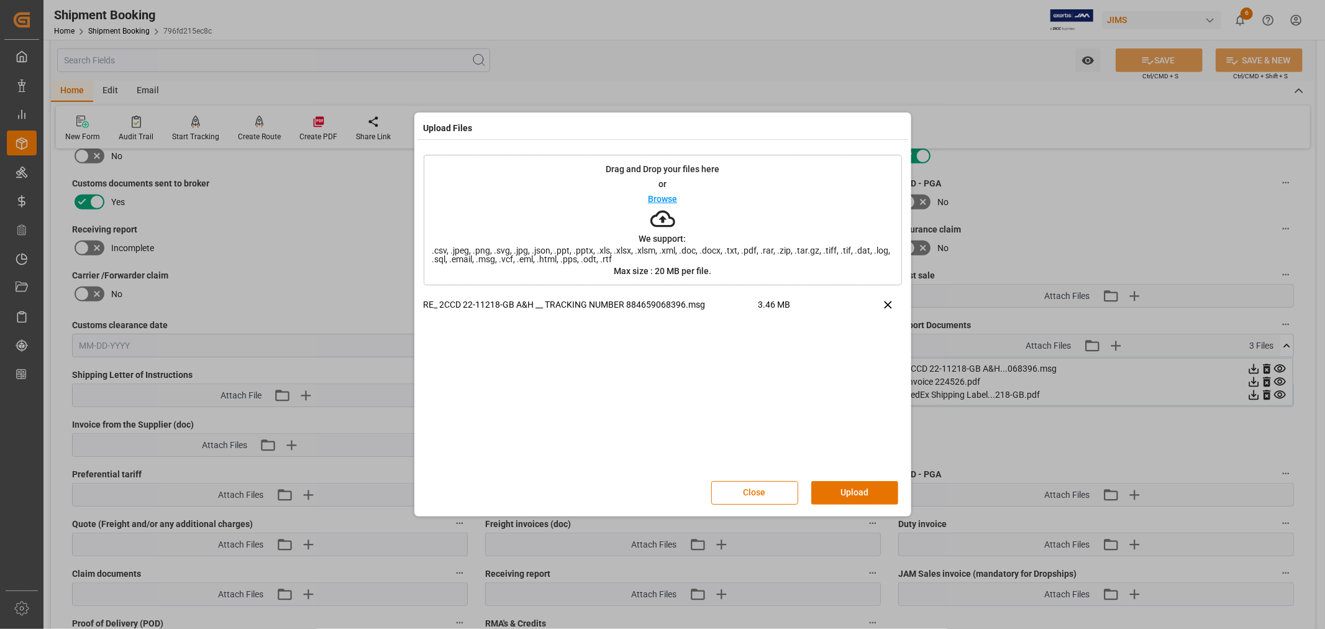
drag, startPoint x: 486, startPoint y: 301, endPoint x: 845, endPoint y: 496, distance: 408.3
click at [845, 496] on button "Upload" at bounding box center [854, 493] width 87 height 24
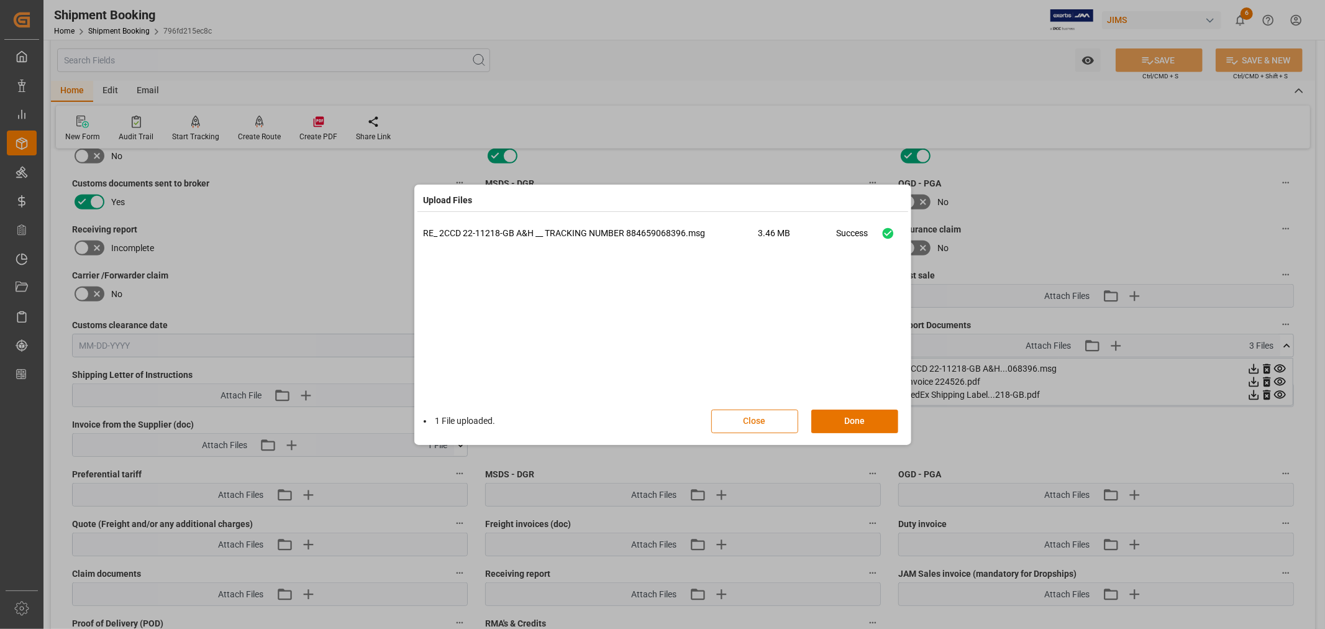
click at [754, 420] on button "Close" at bounding box center [754, 421] width 87 height 24
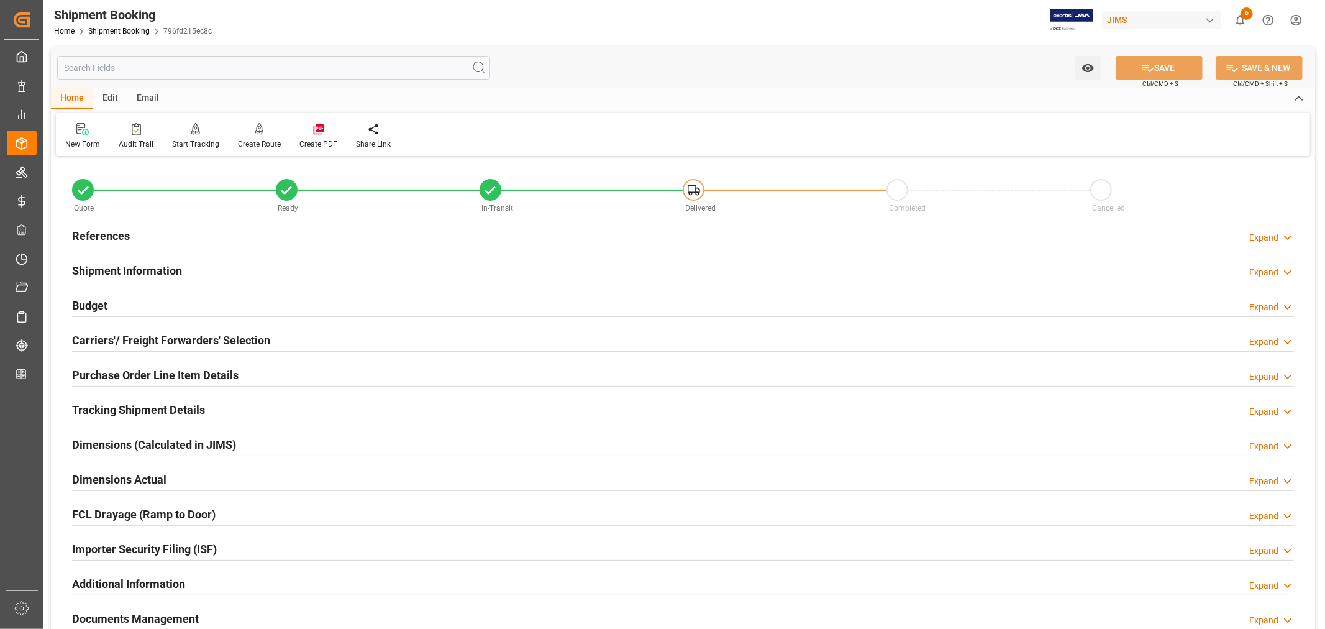
click at [119, 229] on h2 "References" at bounding box center [101, 235] width 58 height 17
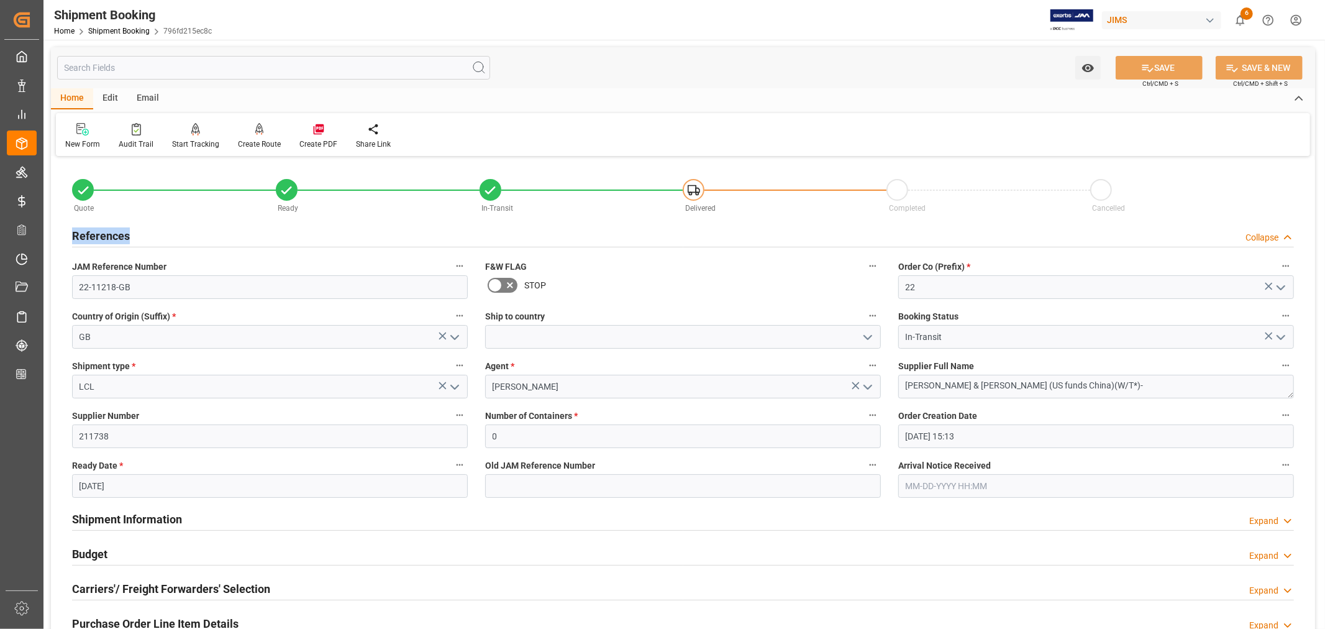
click at [119, 229] on h2 "References" at bounding box center [101, 235] width 58 height 17
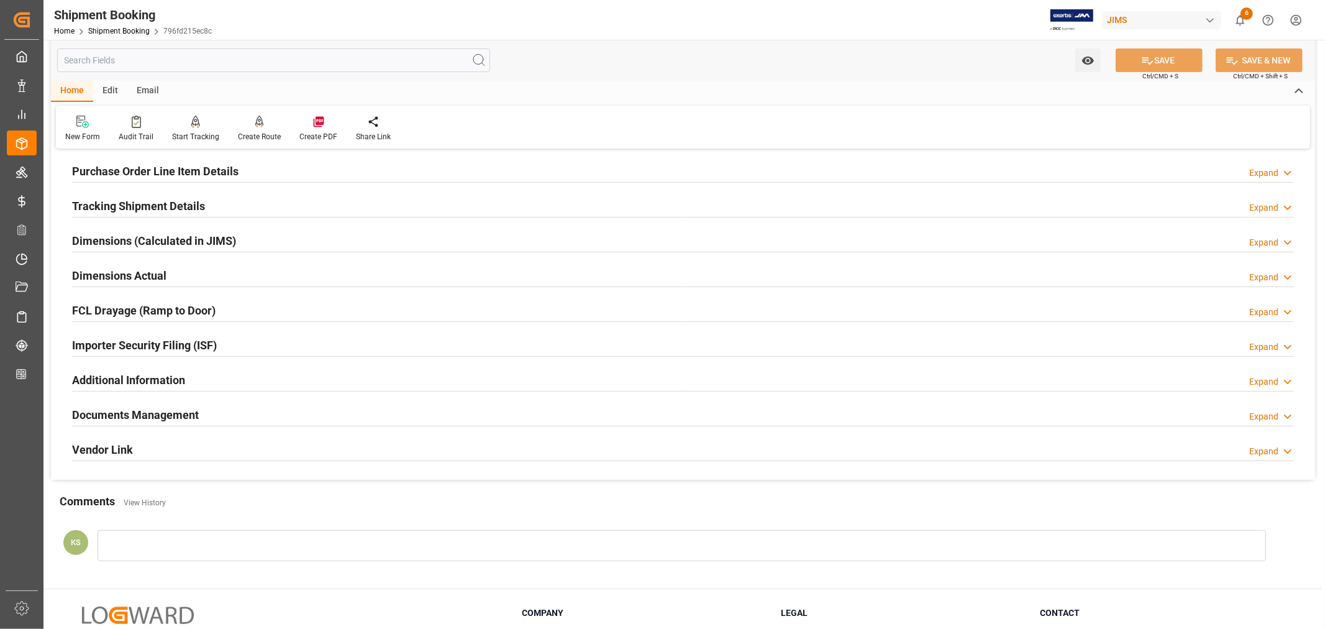
scroll to position [305, 0]
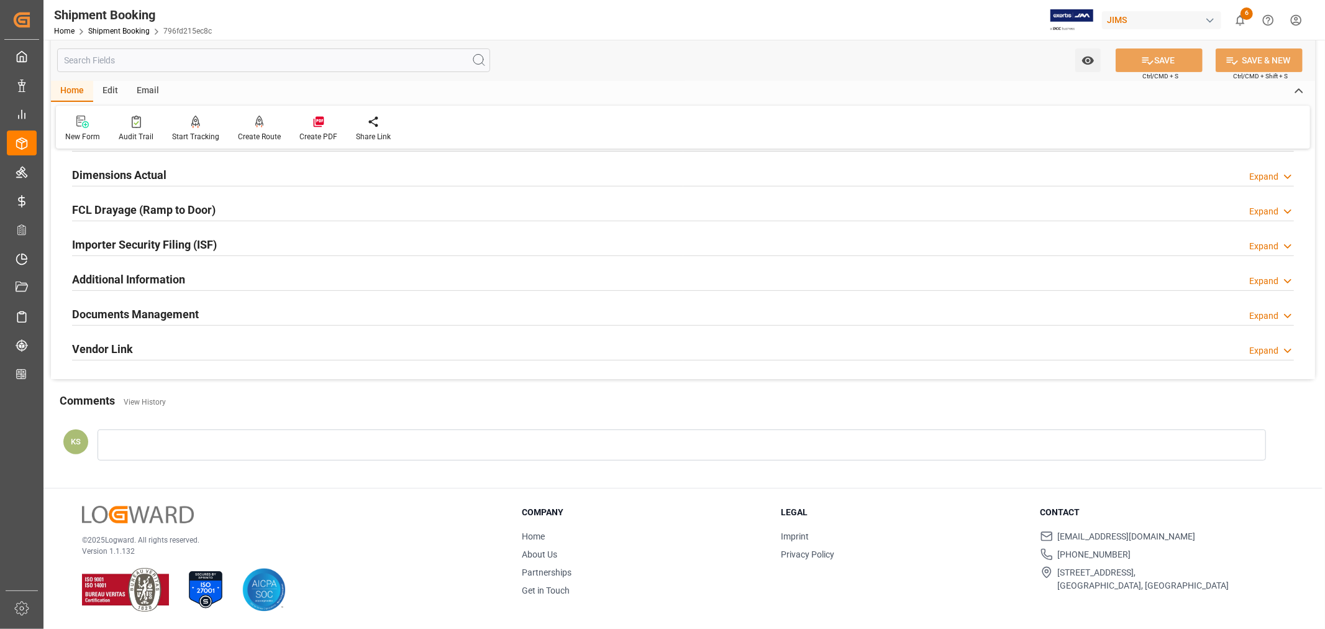
click at [151, 313] on h2 "Documents Management" at bounding box center [135, 314] width 127 height 17
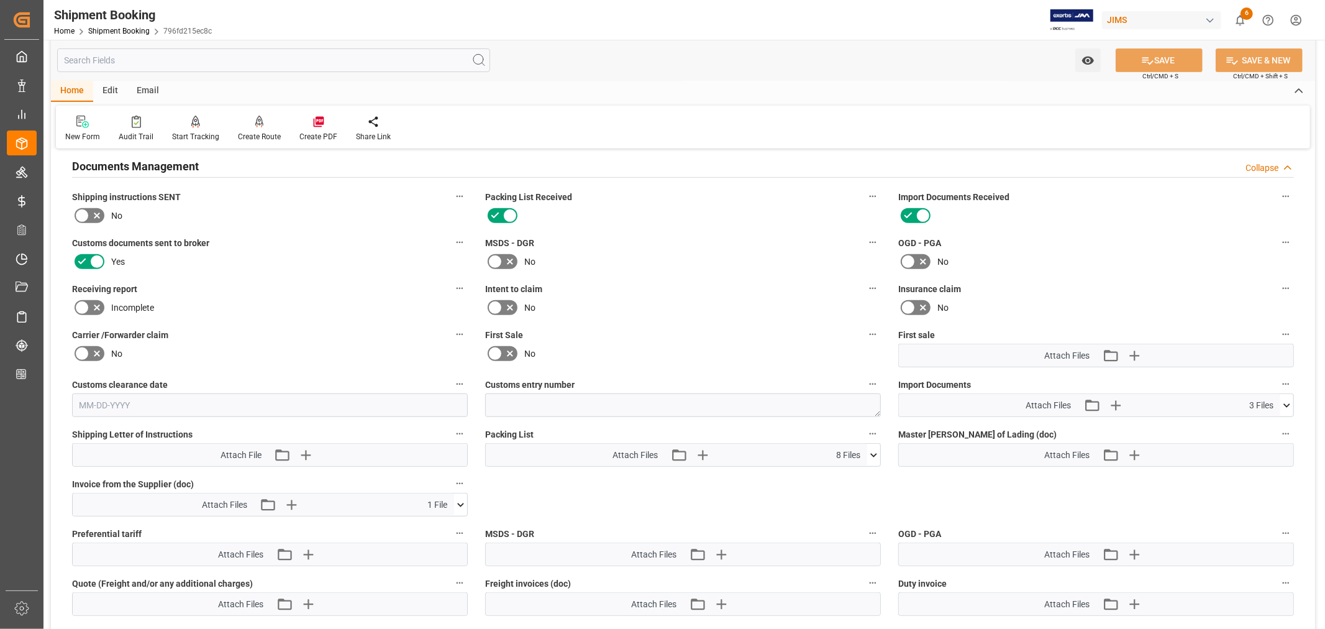
scroll to position [512, 0]
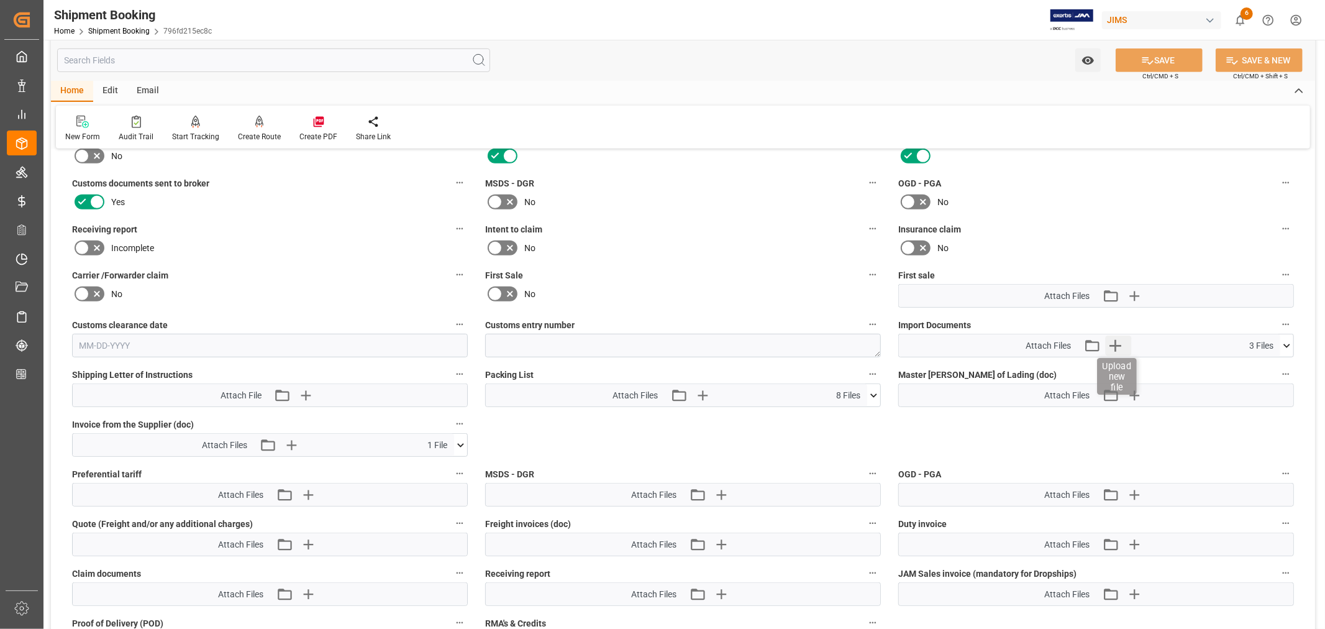
click at [1114, 340] on icon "button" at bounding box center [1115, 346] width 12 height 12
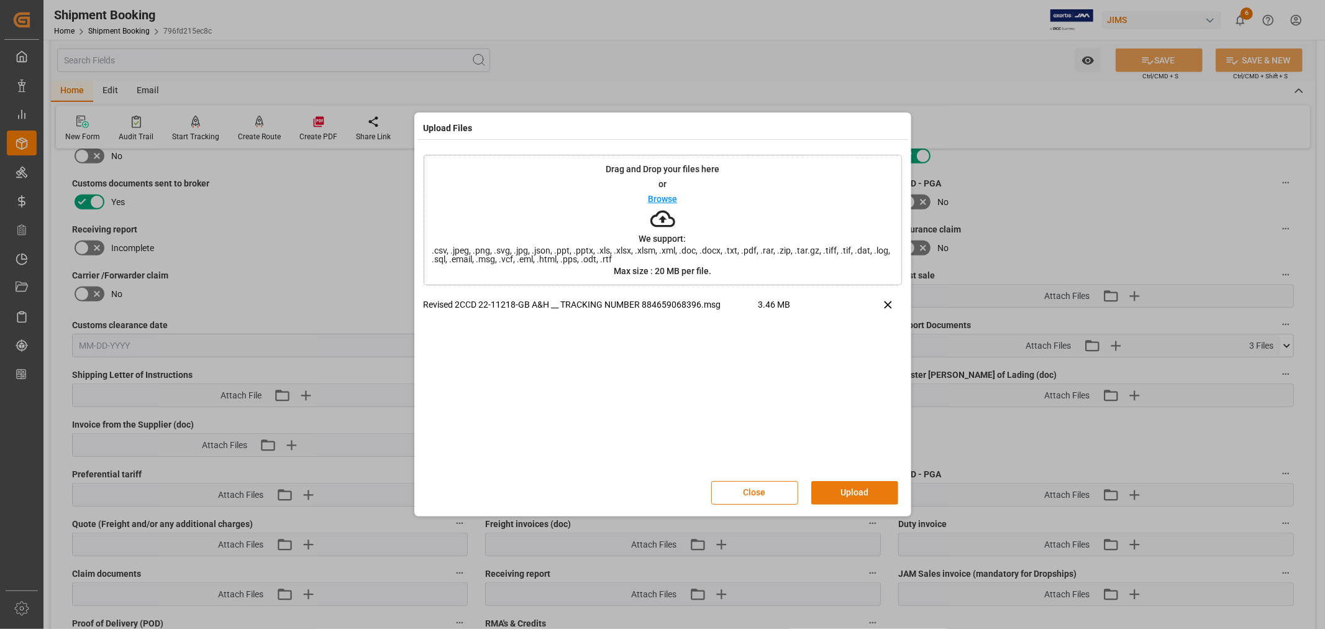
click at [847, 491] on button "Upload" at bounding box center [854, 493] width 87 height 24
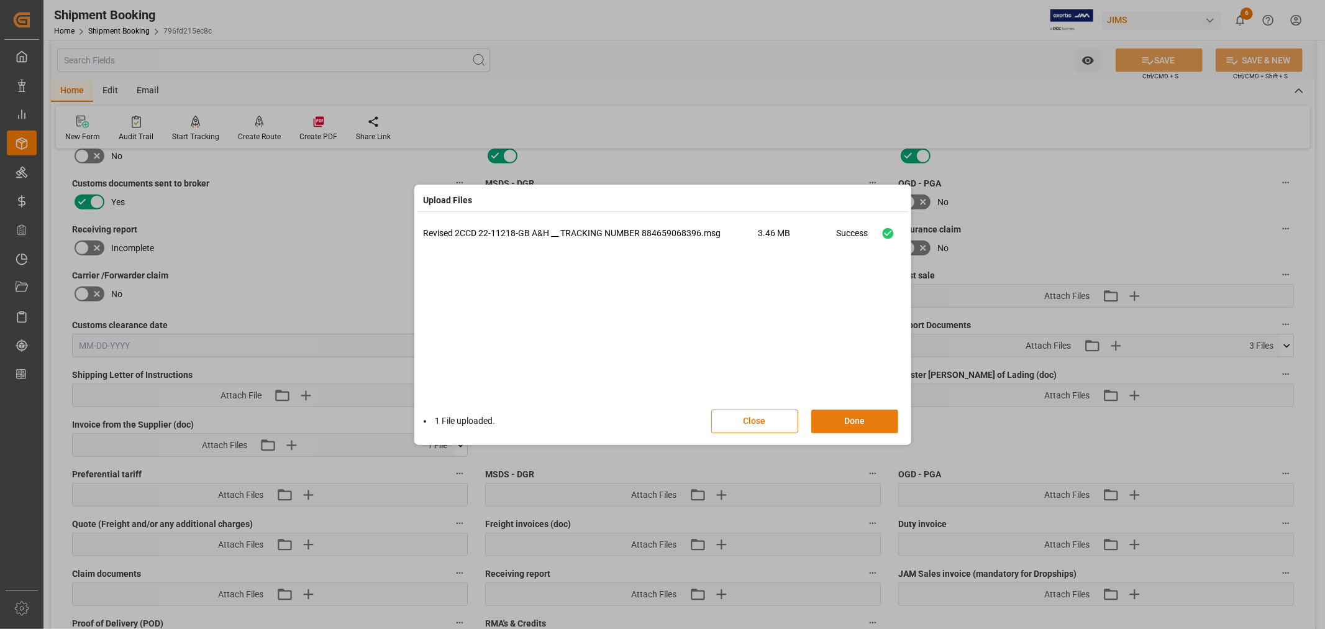
click at [850, 416] on button "Done" at bounding box center [854, 421] width 87 height 24
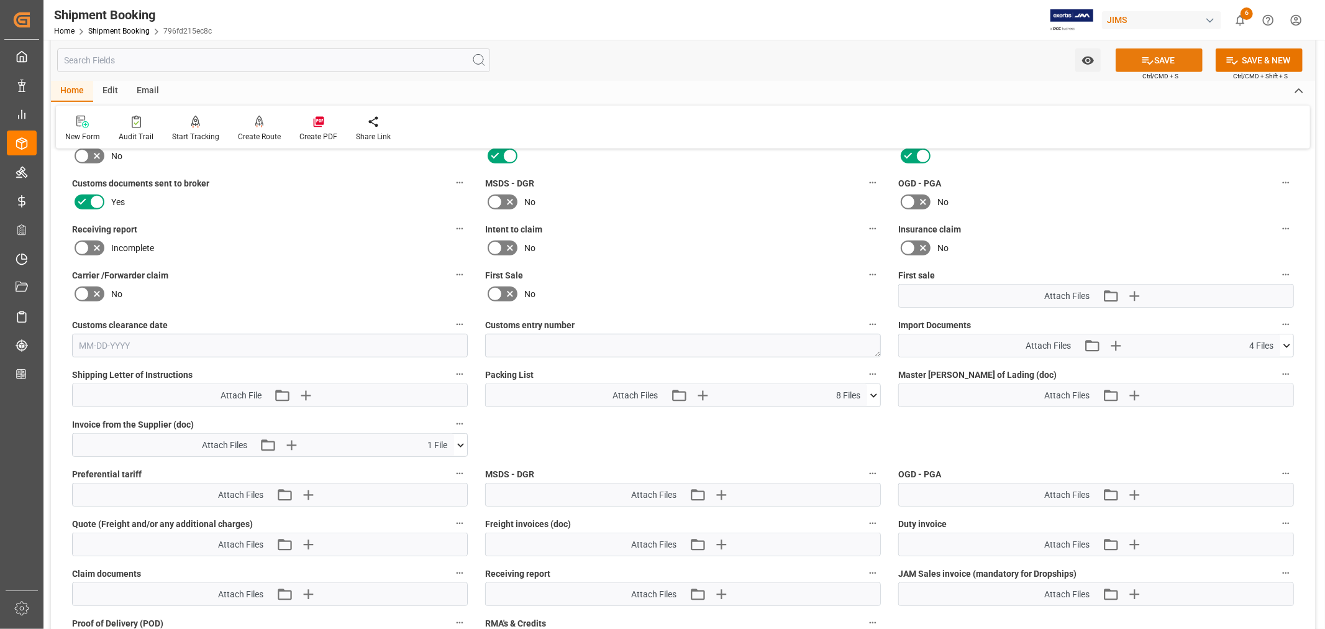
click at [1163, 62] on button "SAVE" at bounding box center [1159, 60] width 87 height 24
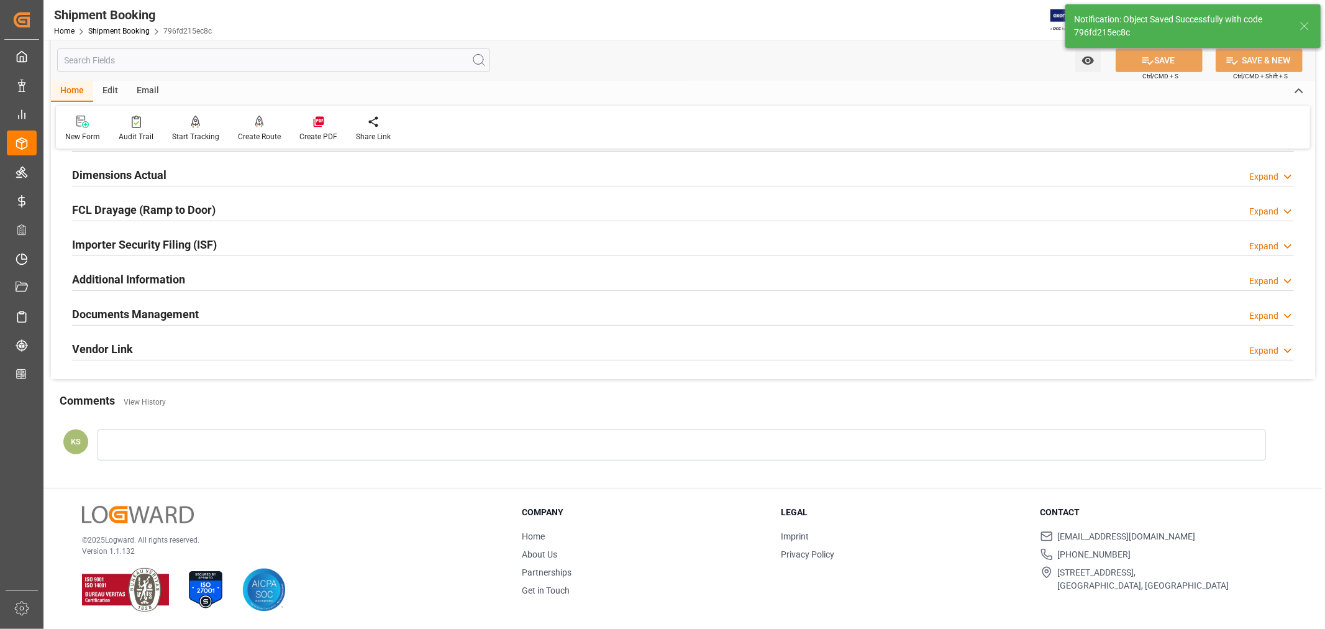
scroll to position [305, 0]
click at [107, 32] on link "Shipment Booking" at bounding box center [118, 31] width 61 height 9
